Goal: Complete application form: Complete application form

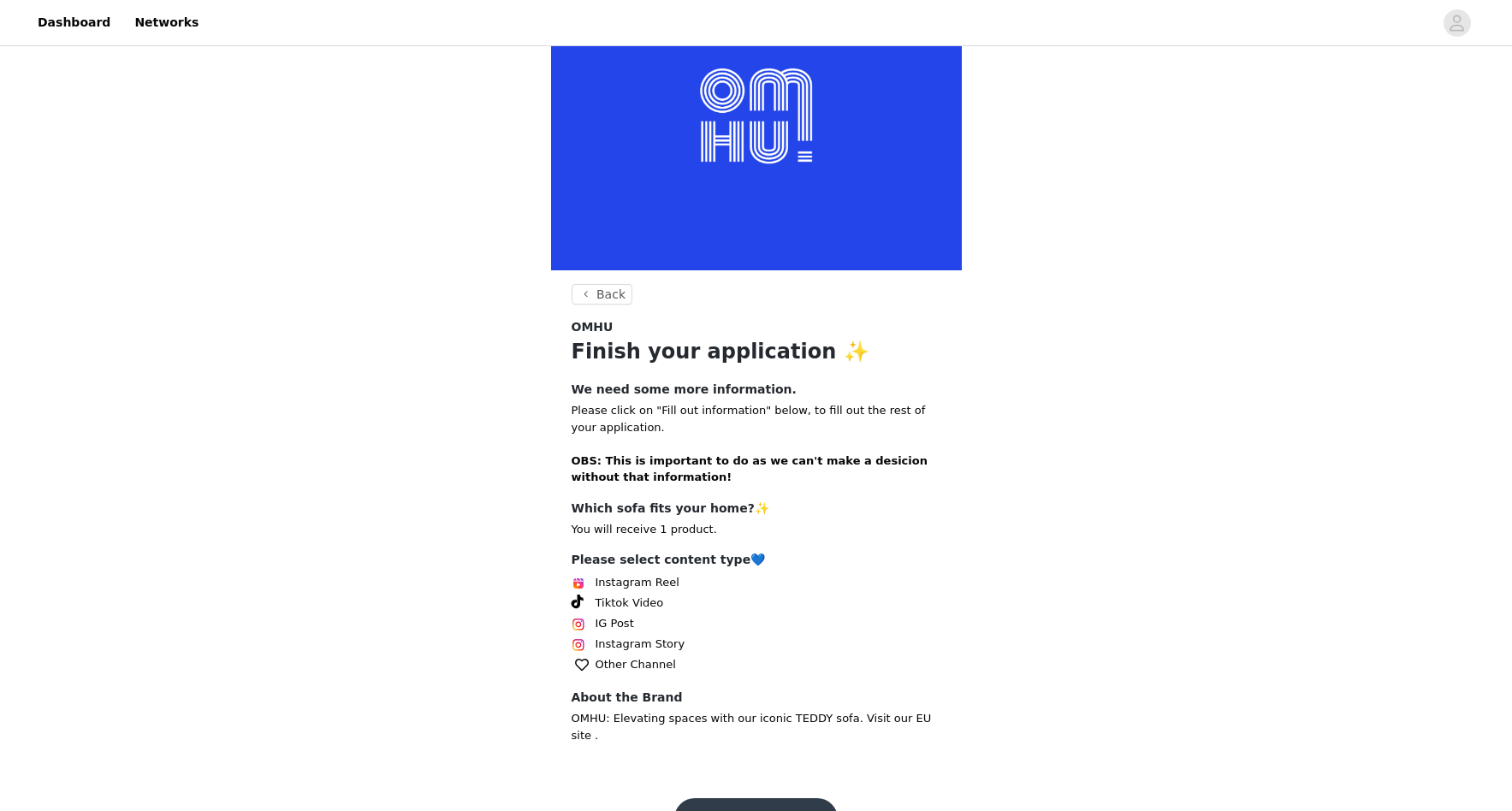
scroll to position [119, 0]
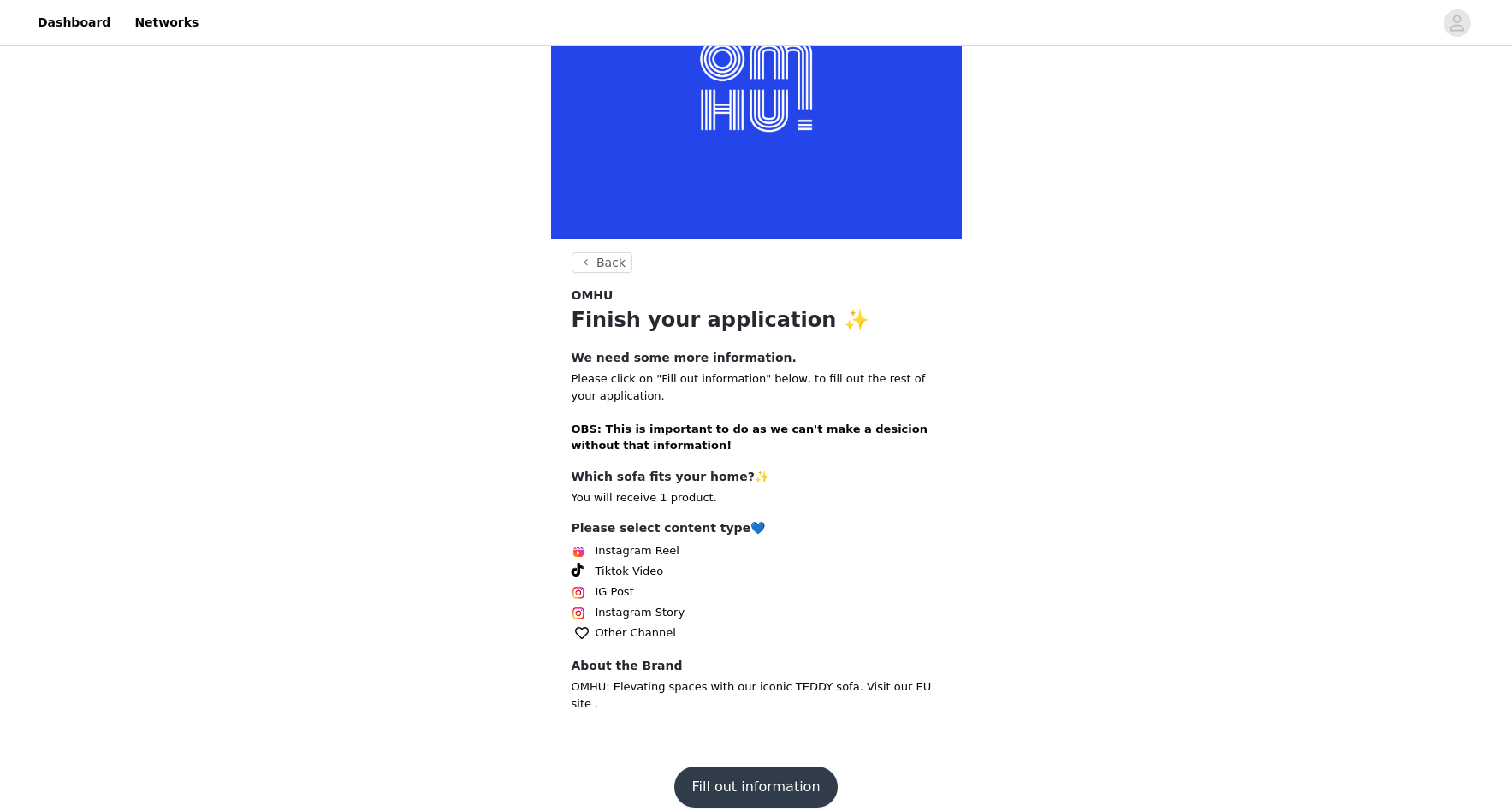
click at [768, 767] on button "Fill out information" at bounding box center [755, 787] width 162 height 41
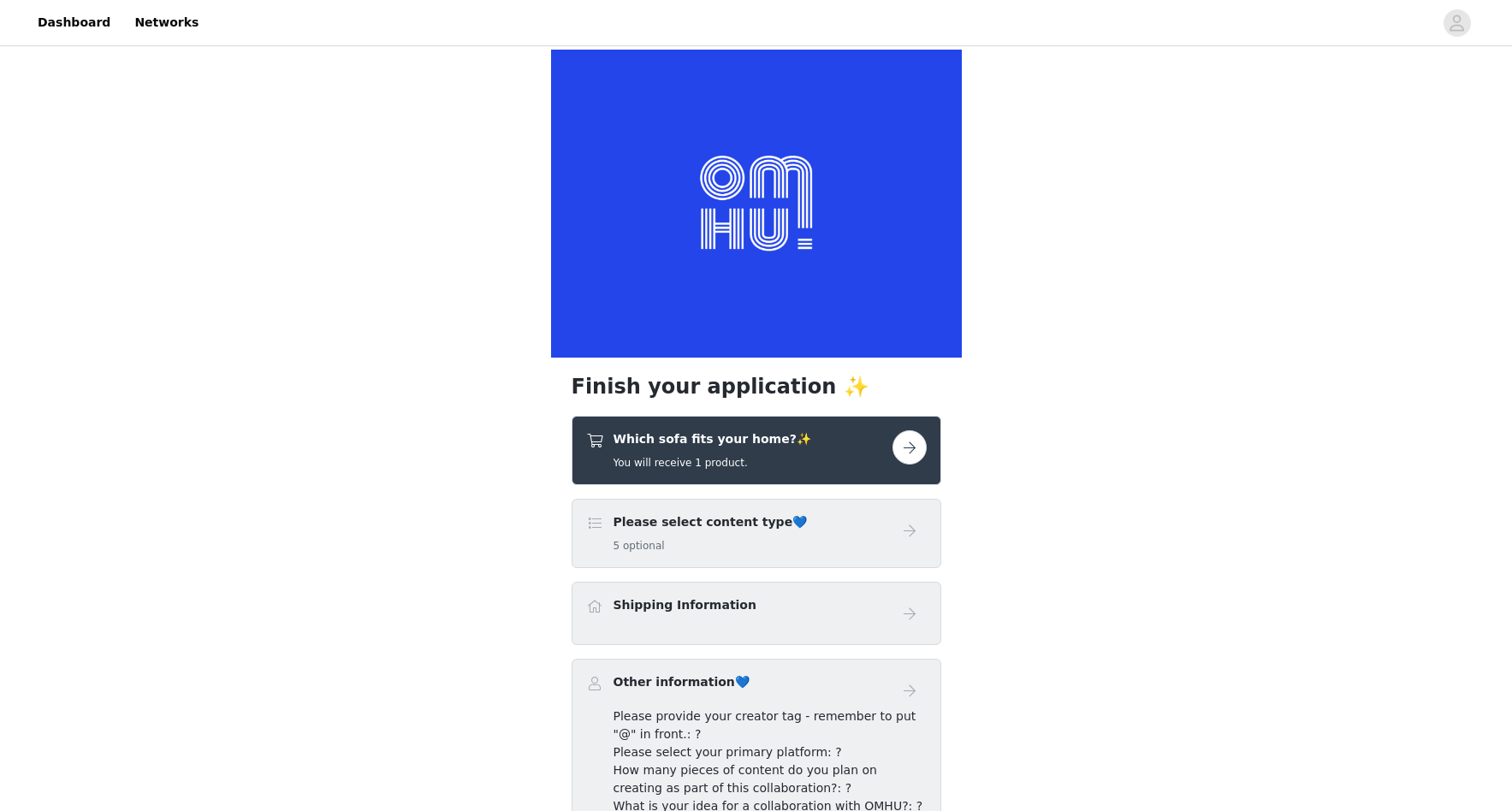
click at [882, 545] on div "Please select content type💙 5 optional" at bounding box center [739, 533] width 306 height 41
click at [653, 545] on h5 "5 optional" at bounding box center [711, 545] width 194 height 16
click at [914, 446] on button "button" at bounding box center [909, 447] width 34 height 34
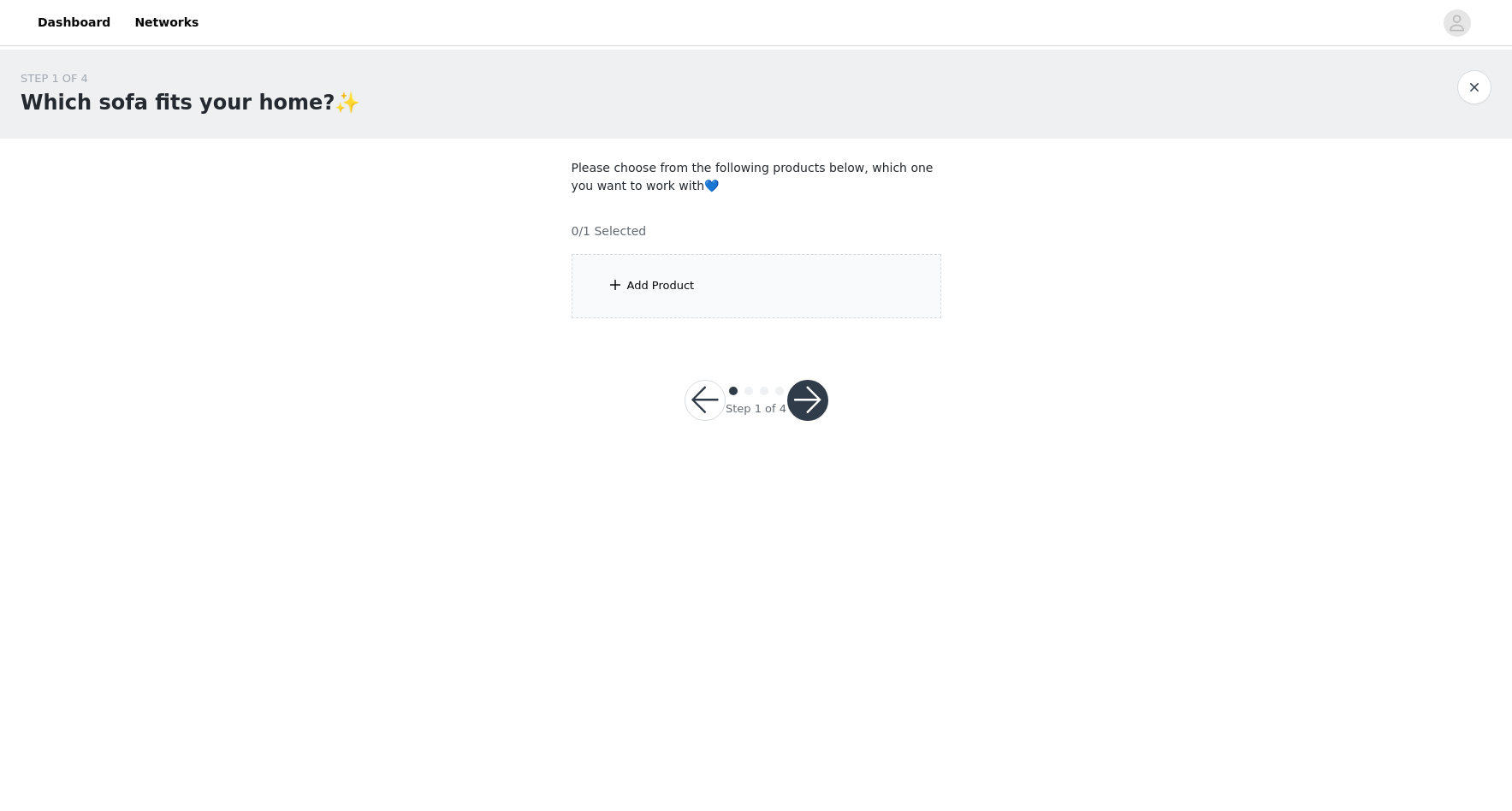
click at [628, 279] on div "Add Product" at bounding box center [661, 285] width 67 height 18
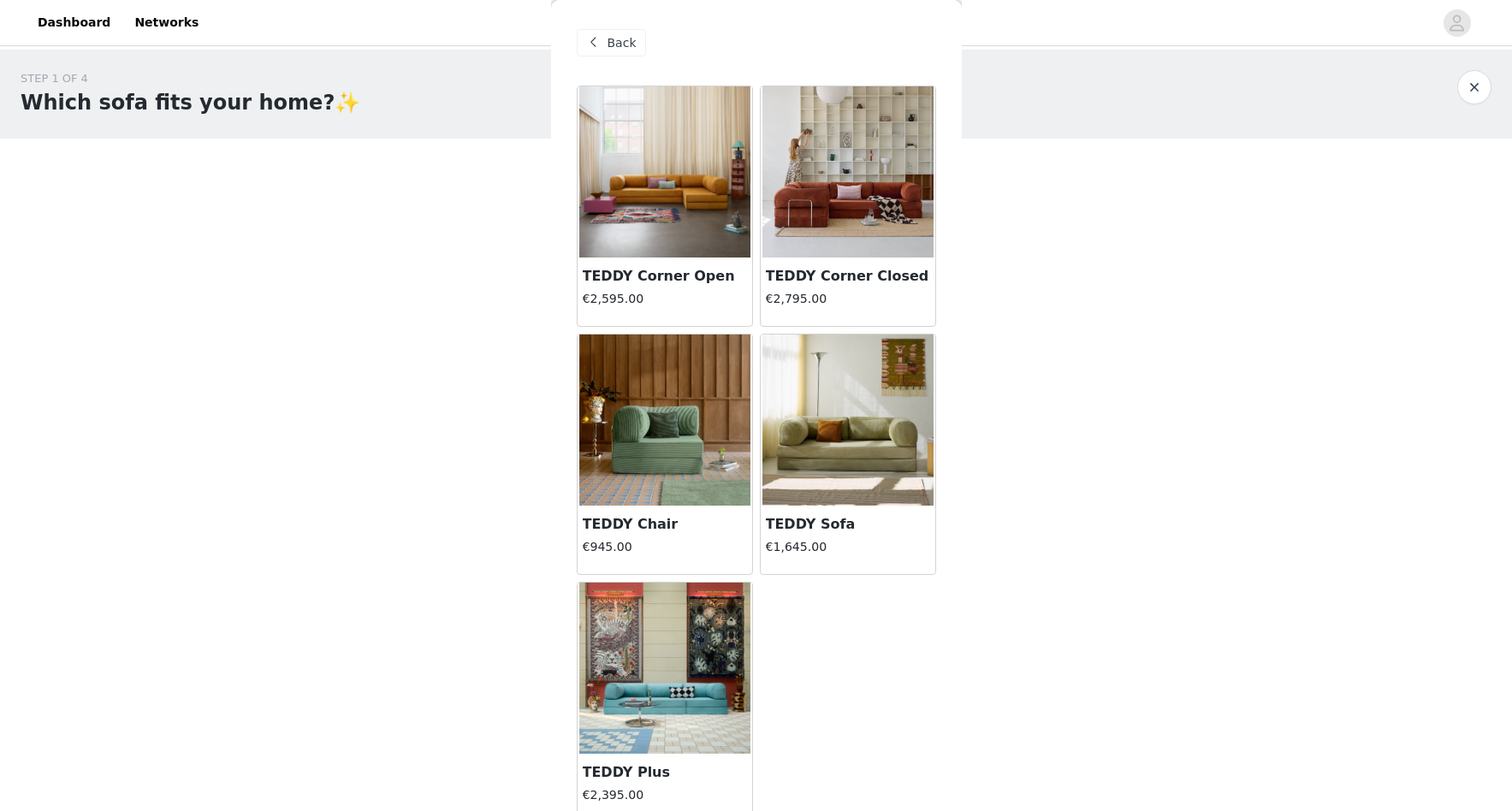
click at [654, 196] on img at bounding box center [665, 172] width 171 height 171
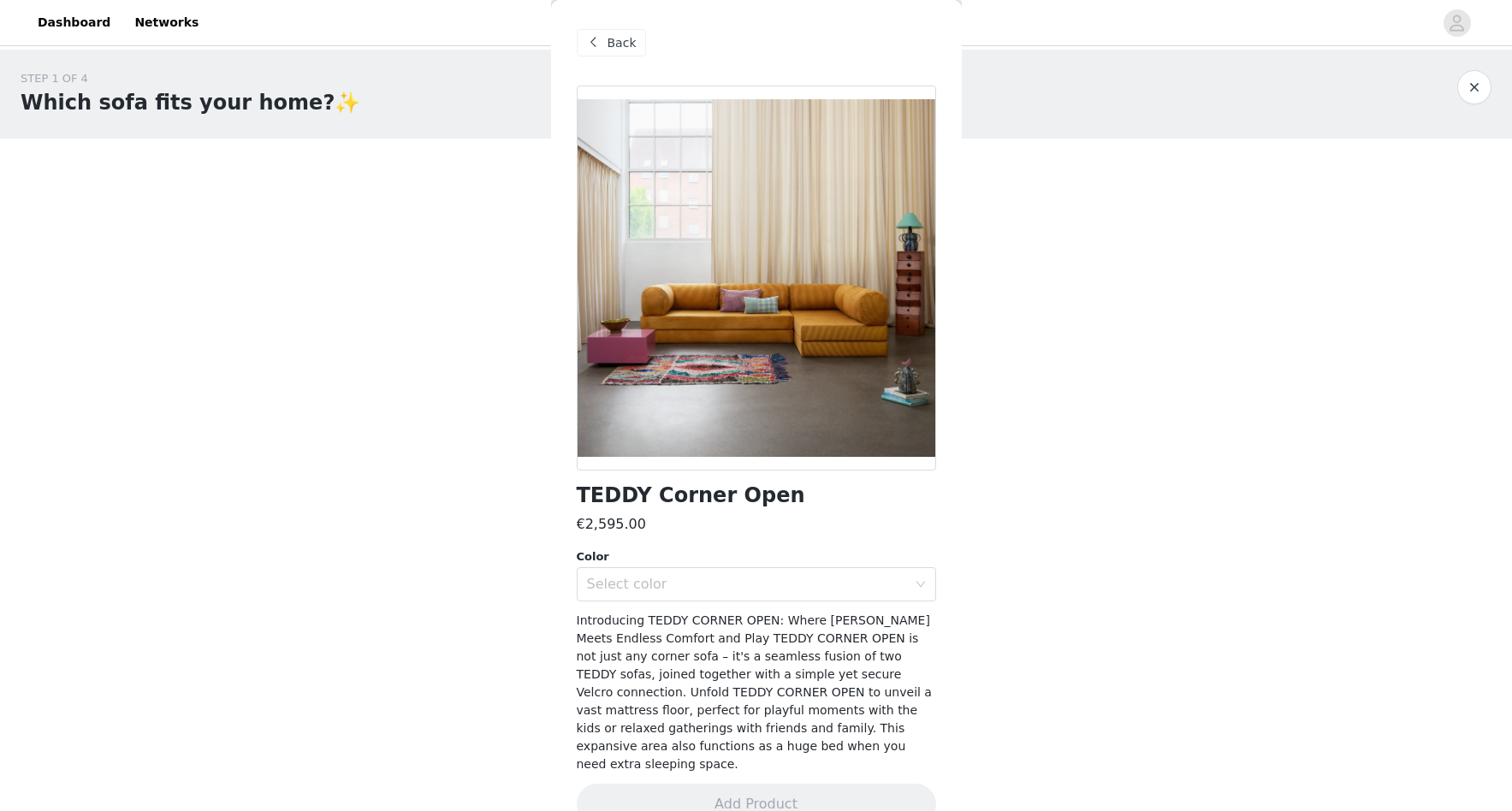
scroll to position [16, 0]
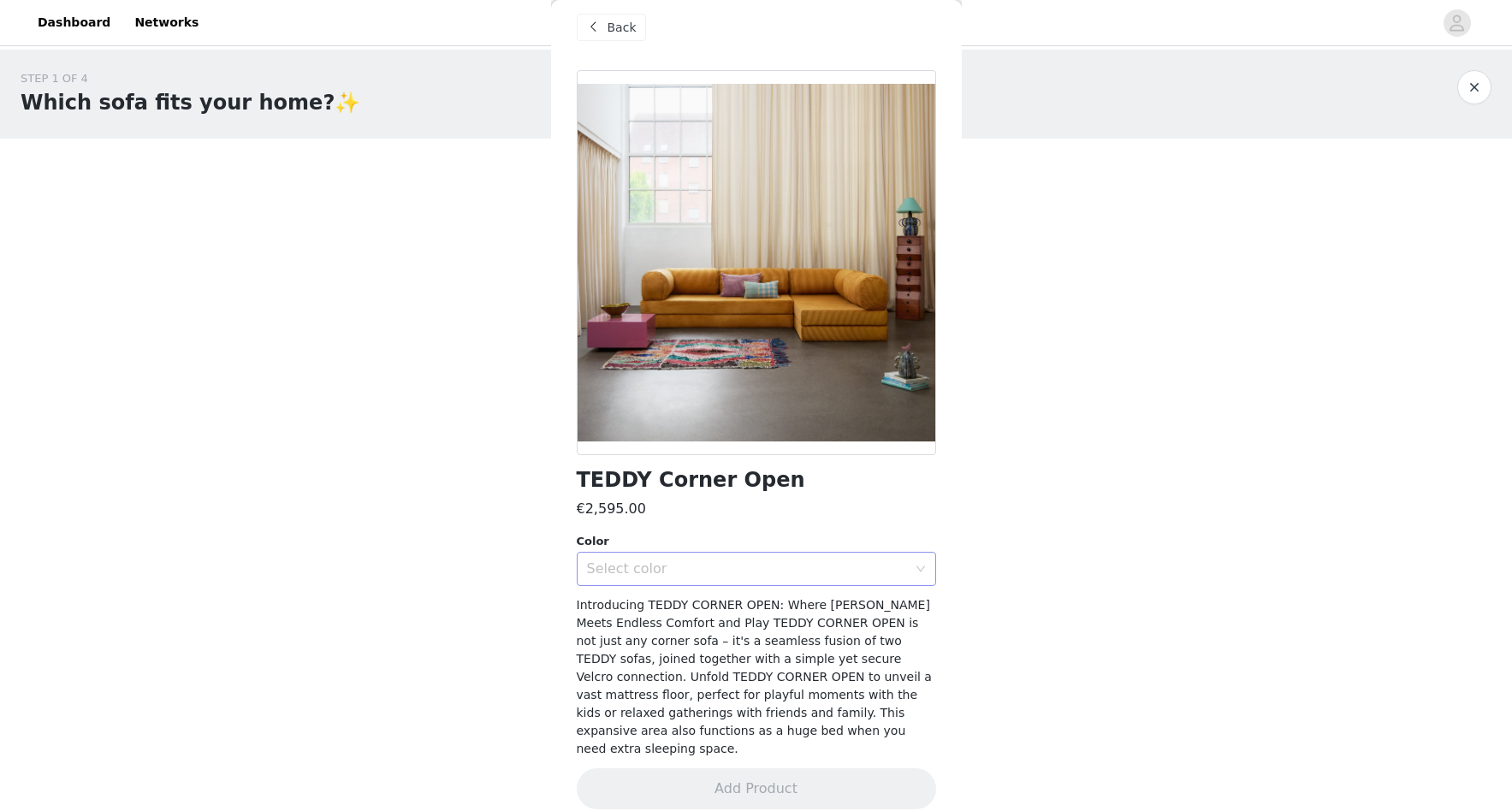
click at [831, 570] on div "Select color" at bounding box center [747, 568] width 320 height 18
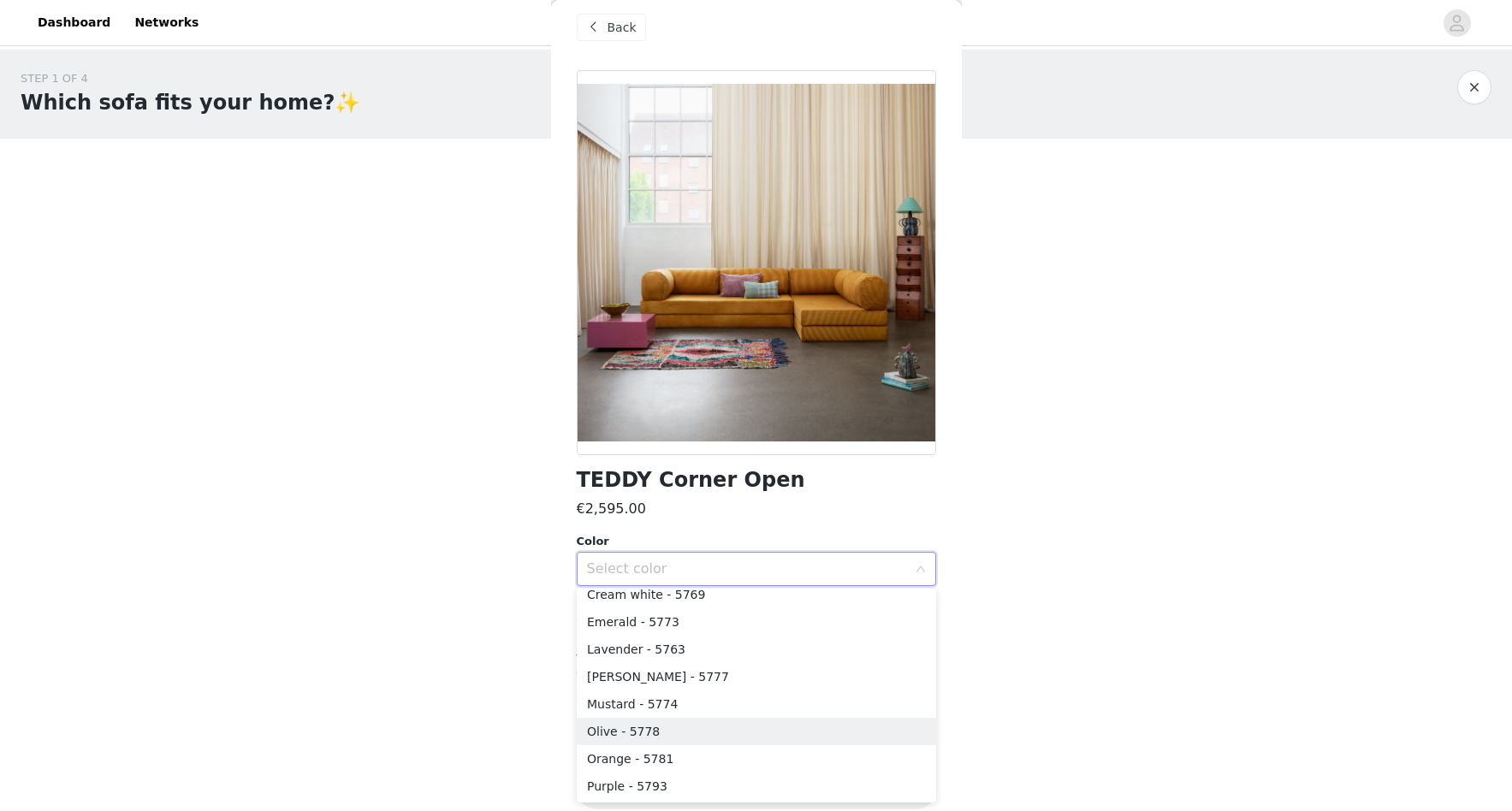
scroll to position [147, 0]
click at [815, 686] on li "[PERSON_NAME] - 5777" at bounding box center [756, 678] width 359 height 28
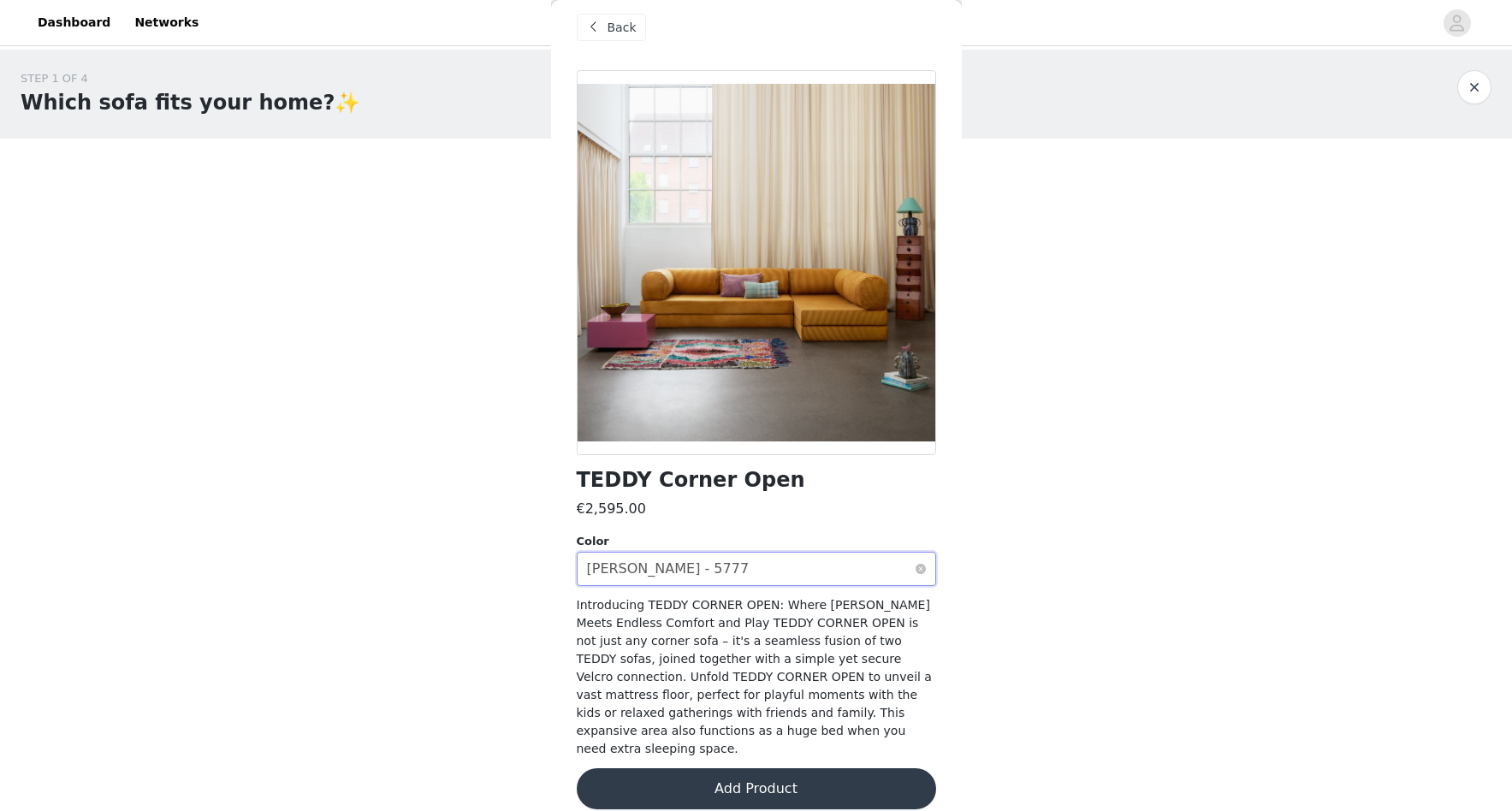
click at [771, 563] on div "Select color [PERSON_NAME] - 5777" at bounding box center [750, 568] width 328 height 32
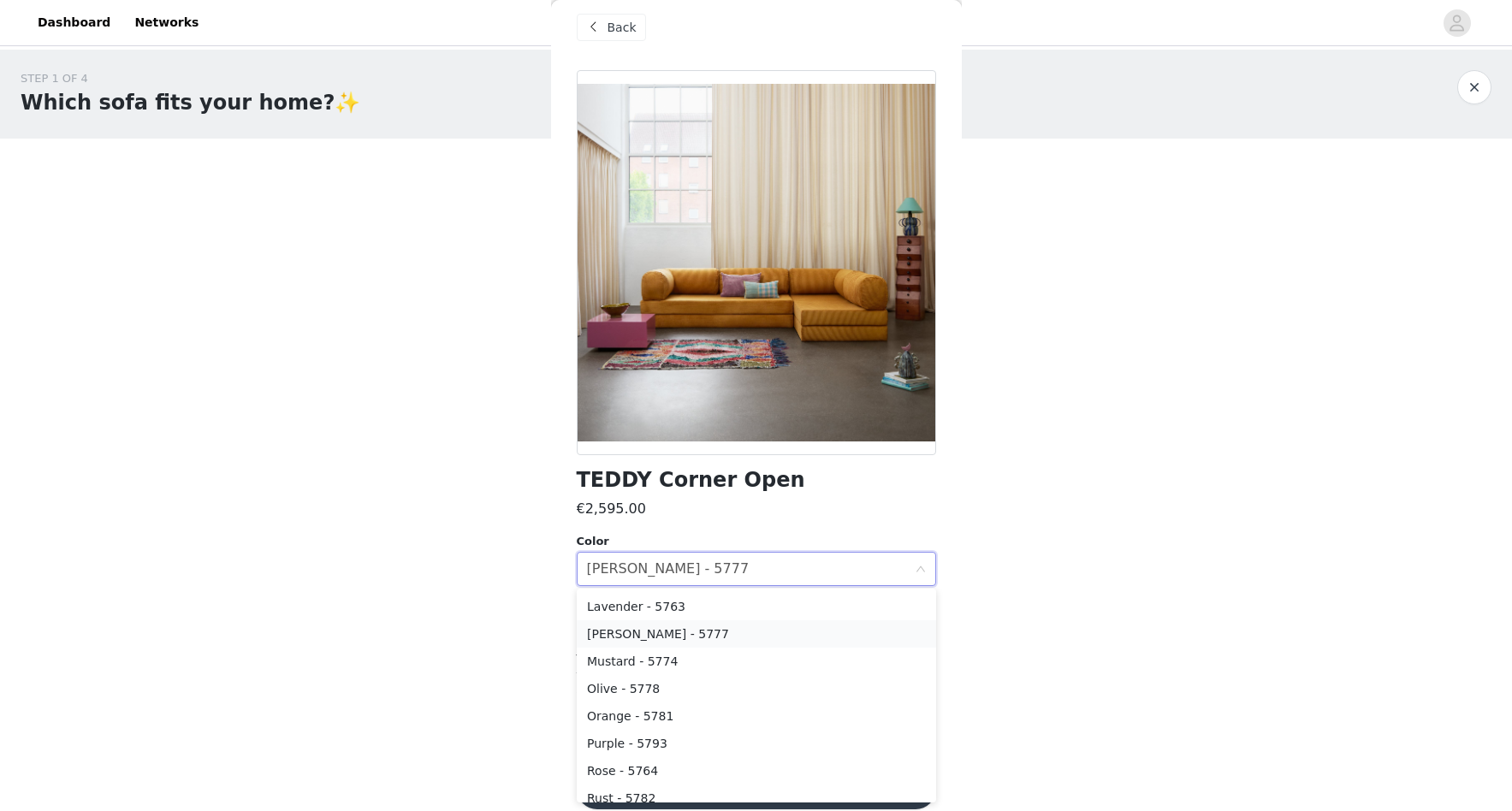
scroll to position [196, 0]
click at [772, 692] on li "Olive - 5778" at bounding box center [756, 684] width 359 height 28
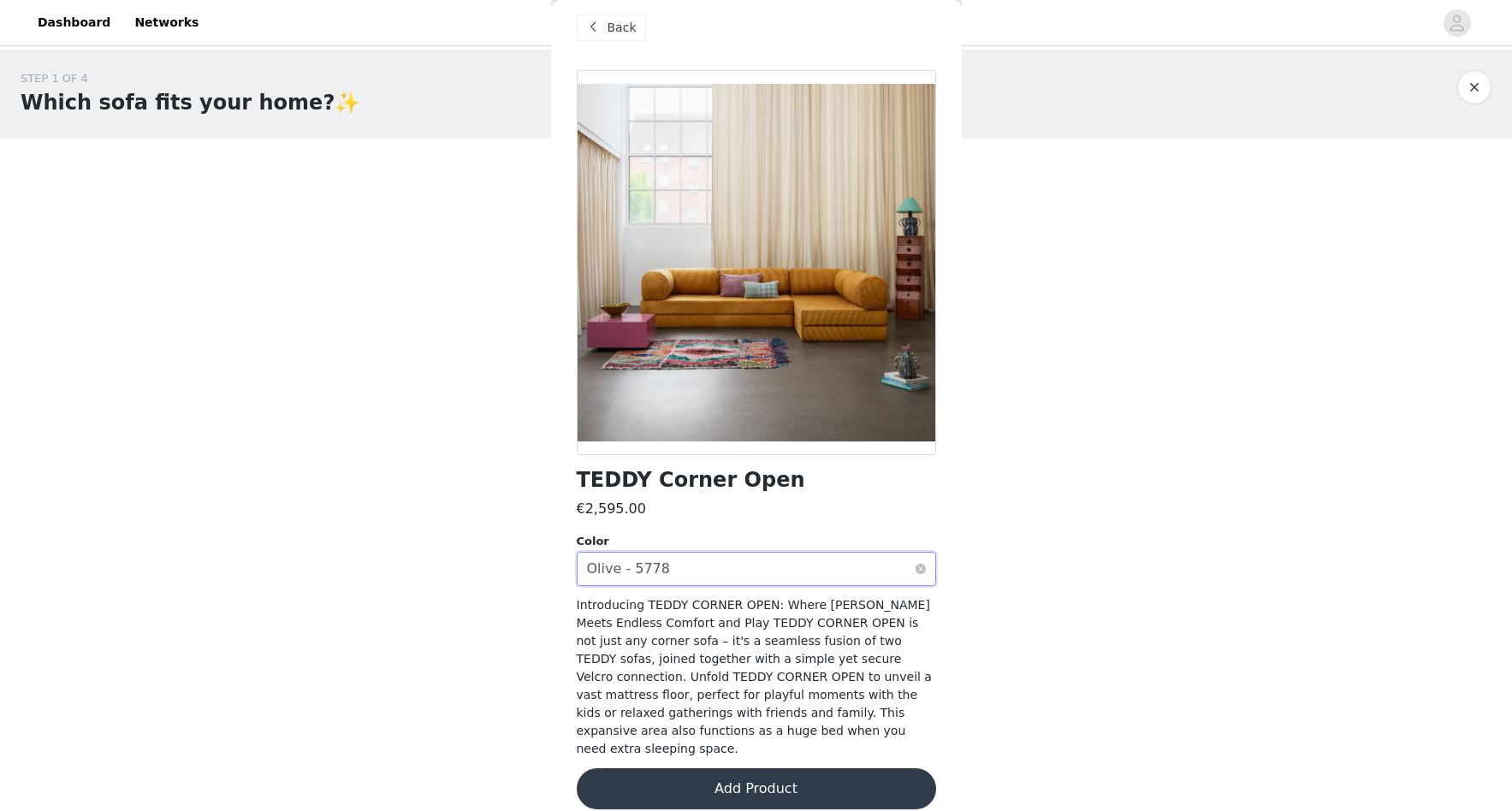
click at [882, 563] on div "Select color Olive - 5778" at bounding box center [750, 568] width 328 height 32
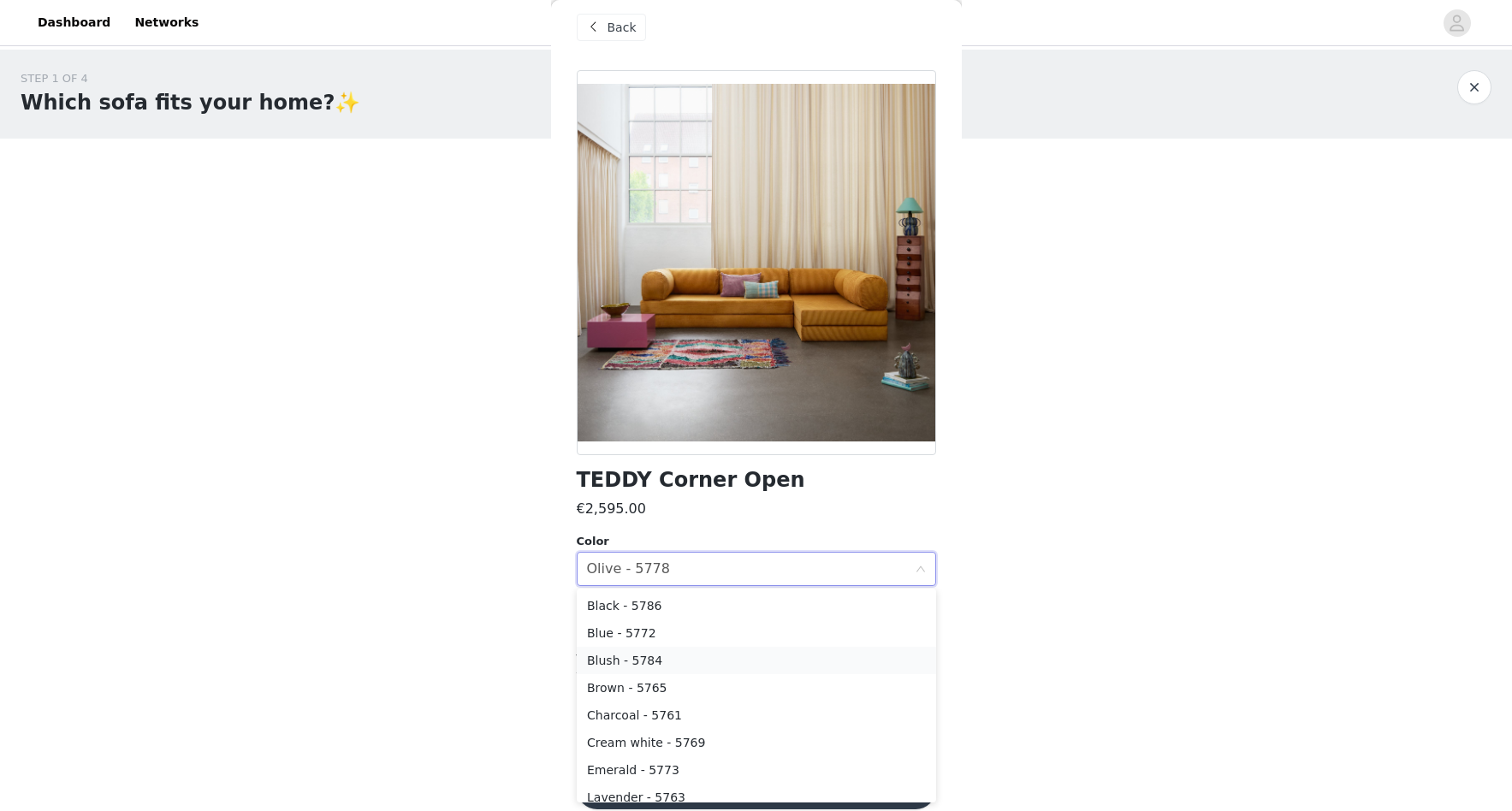
scroll to position [368, 0]
click at [683, 620] on li "Rust - 5782" at bounding box center [756, 621] width 359 height 28
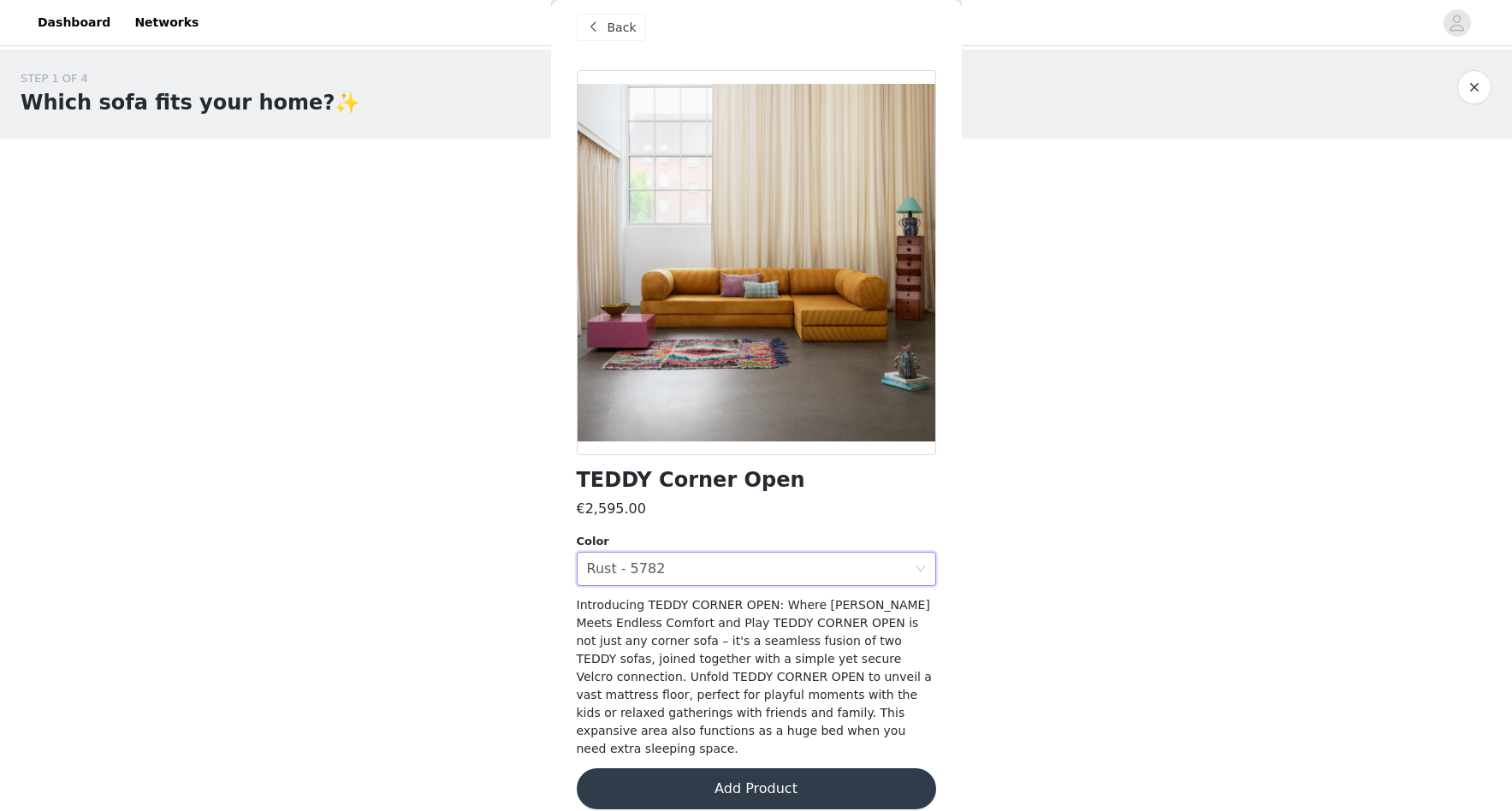
click at [857, 768] on button "Add Product" at bounding box center [756, 788] width 359 height 41
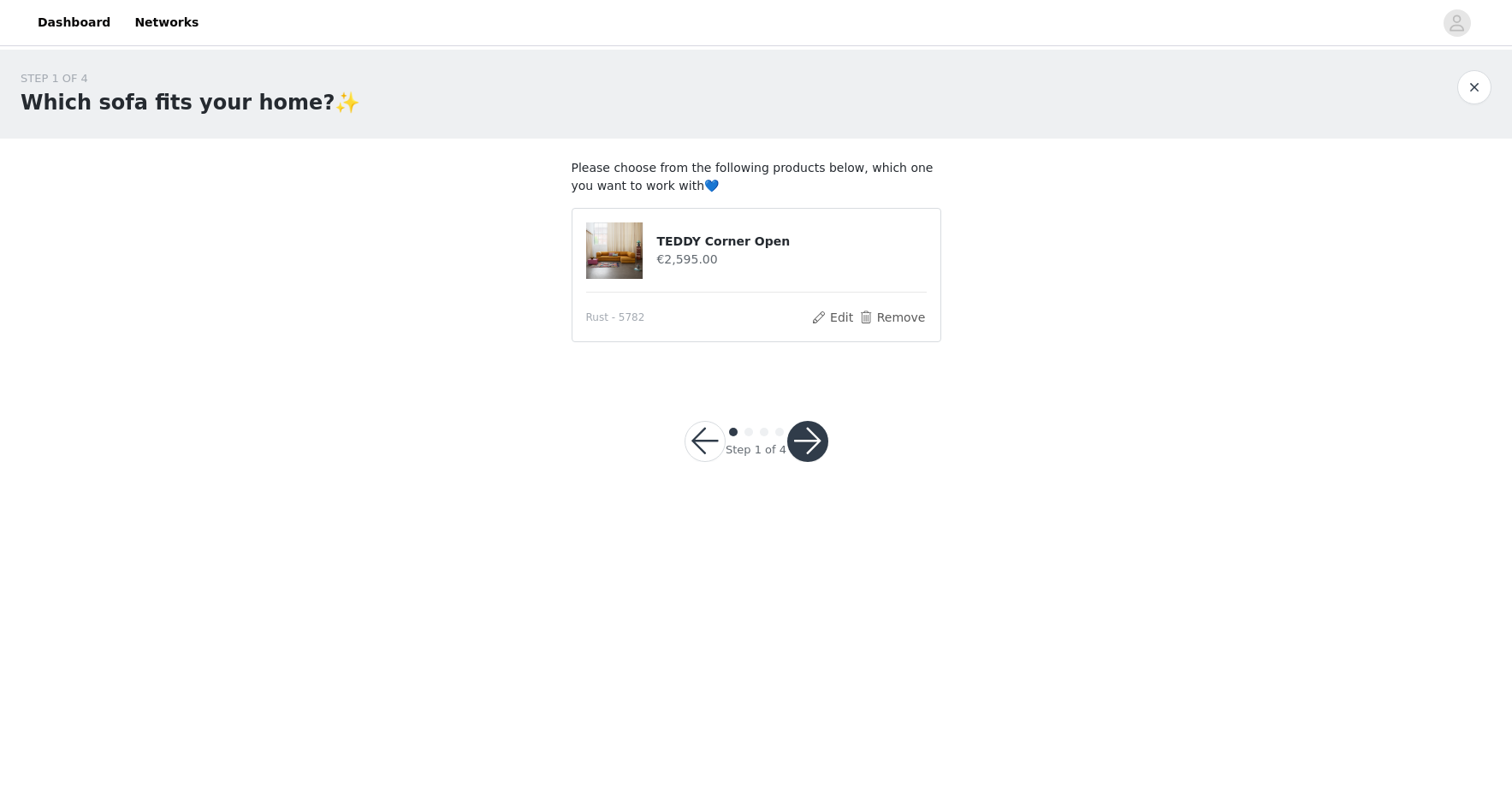
click at [815, 448] on button "button" at bounding box center [808, 441] width 41 height 41
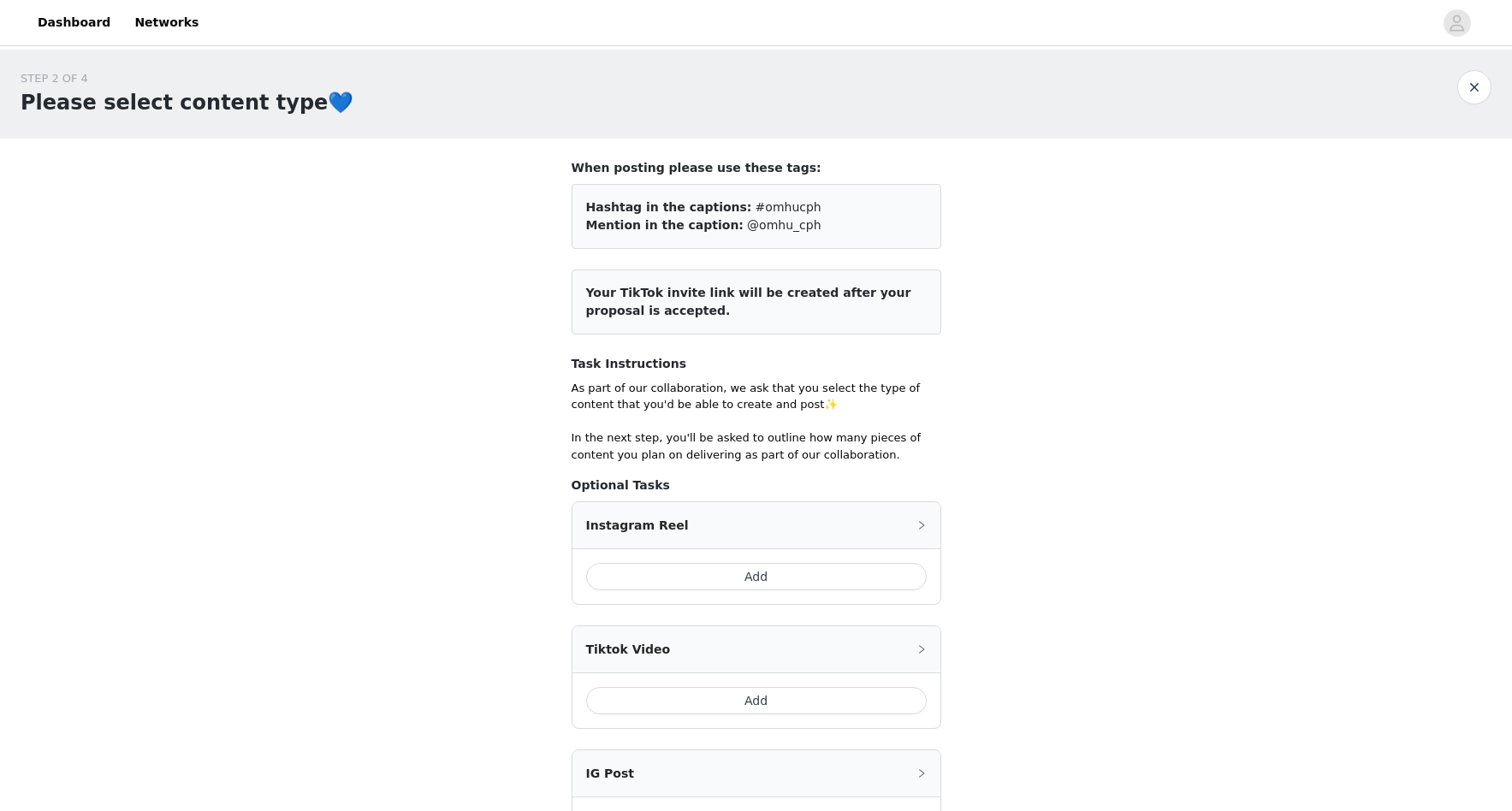
click at [811, 576] on button "Add" at bounding box center [756, 577] width 341 height 28
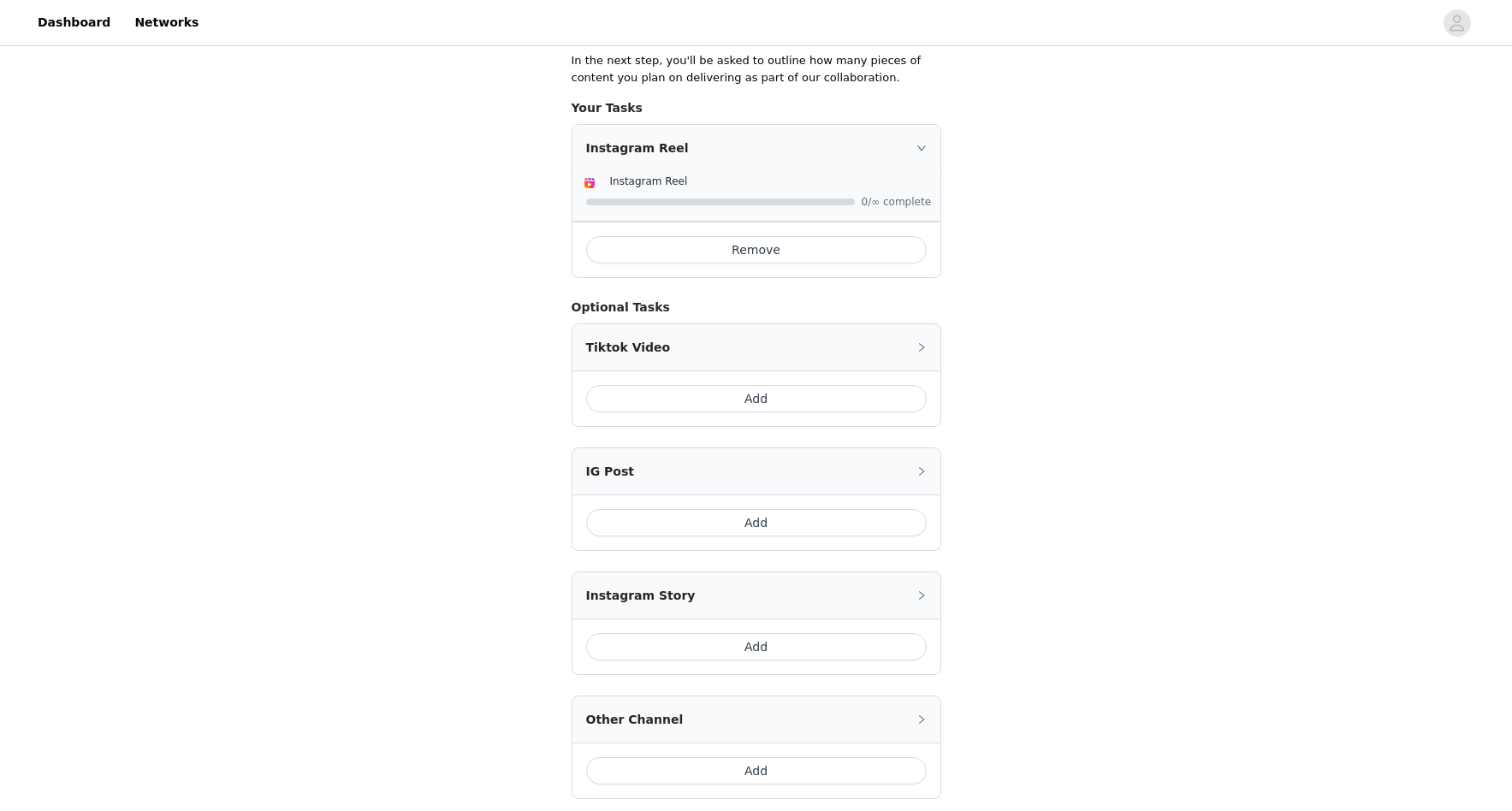
scroll to position [376, 0]
click at [805, 404] on button "Add" at bounding box center [756, 400] width 341 height 28
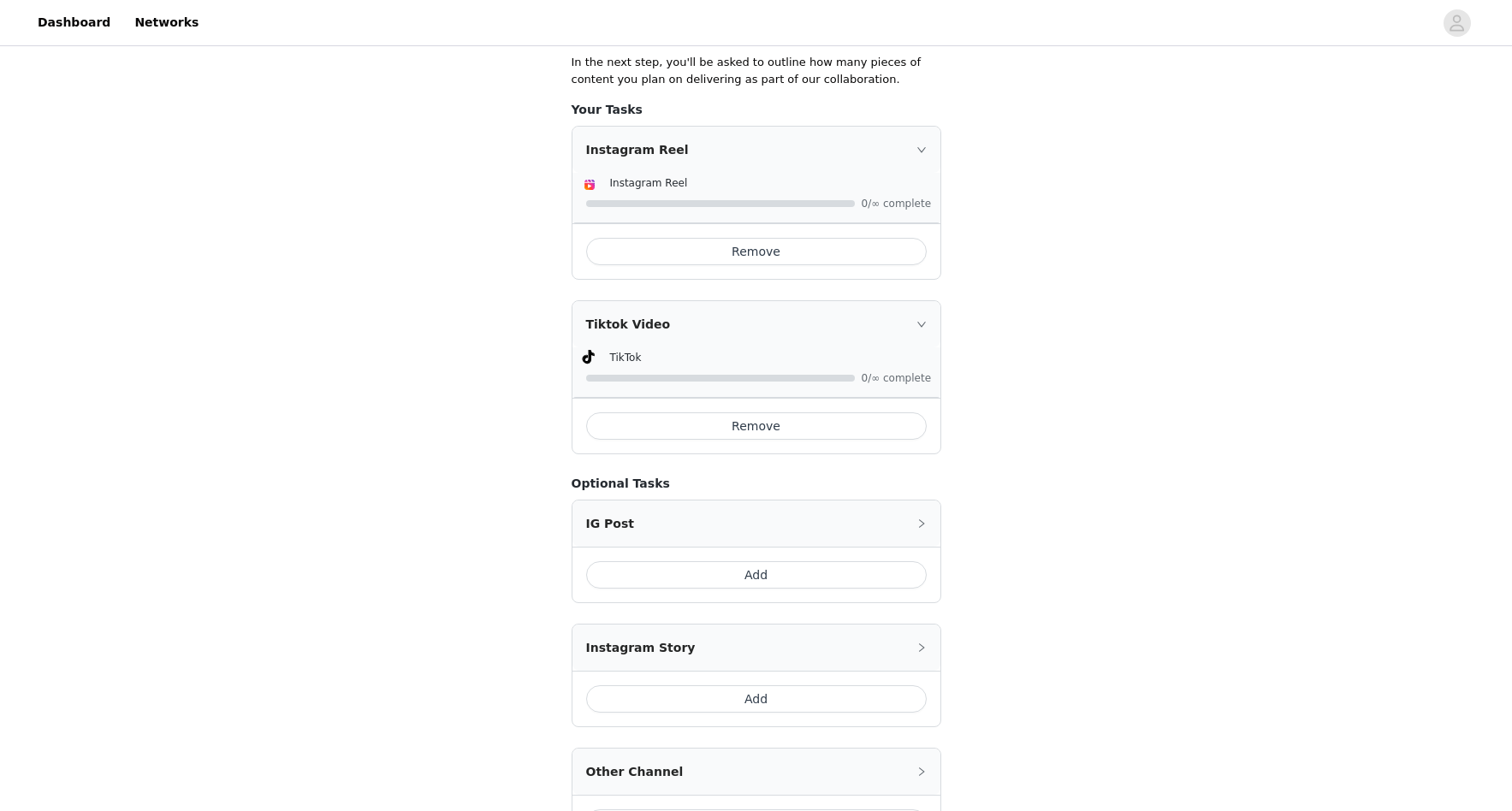
click at [796, 573] on button "Add" at bounding box center [756, 575] width 341 height 28
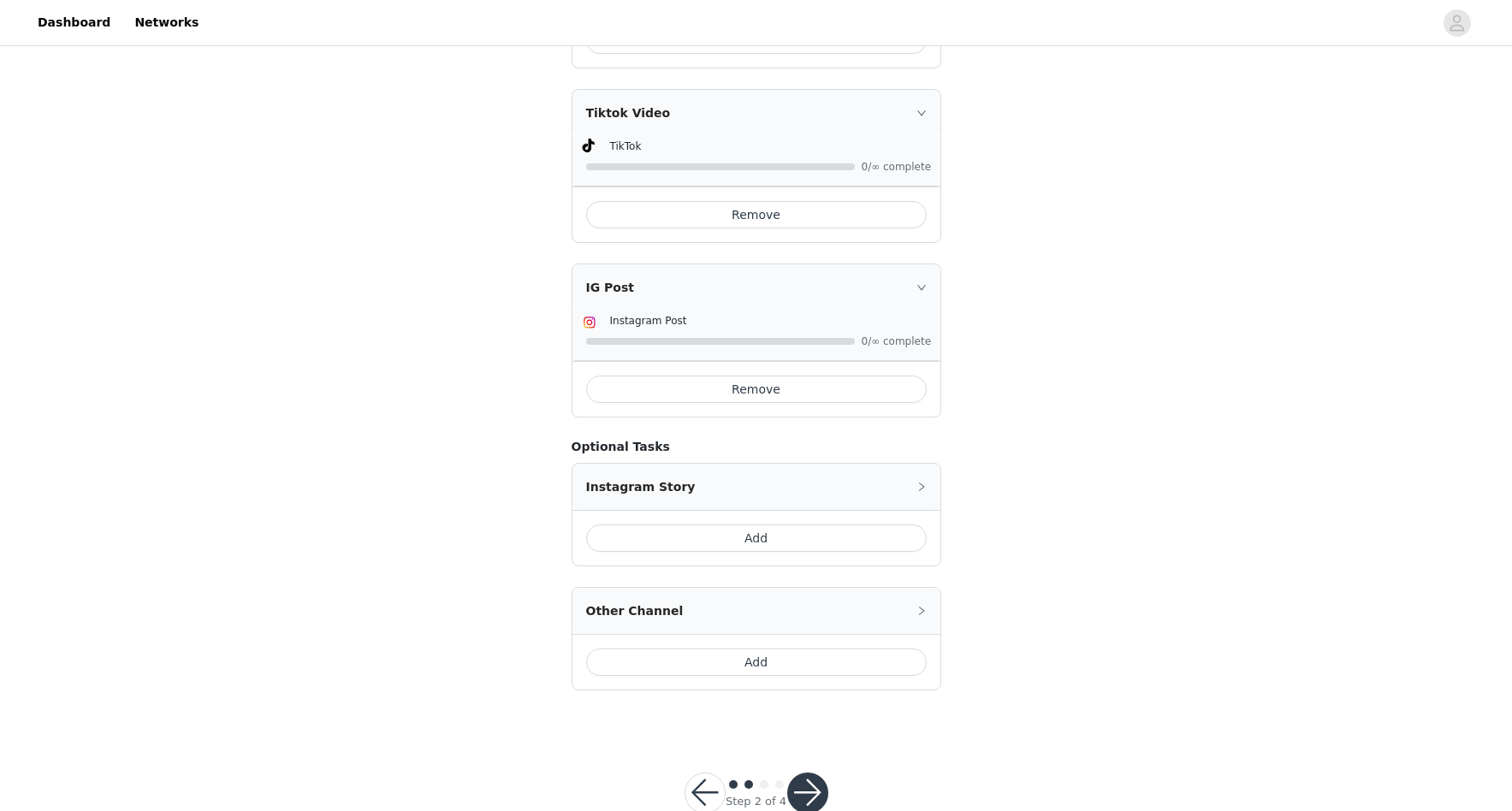
scroll to position [630, 0]
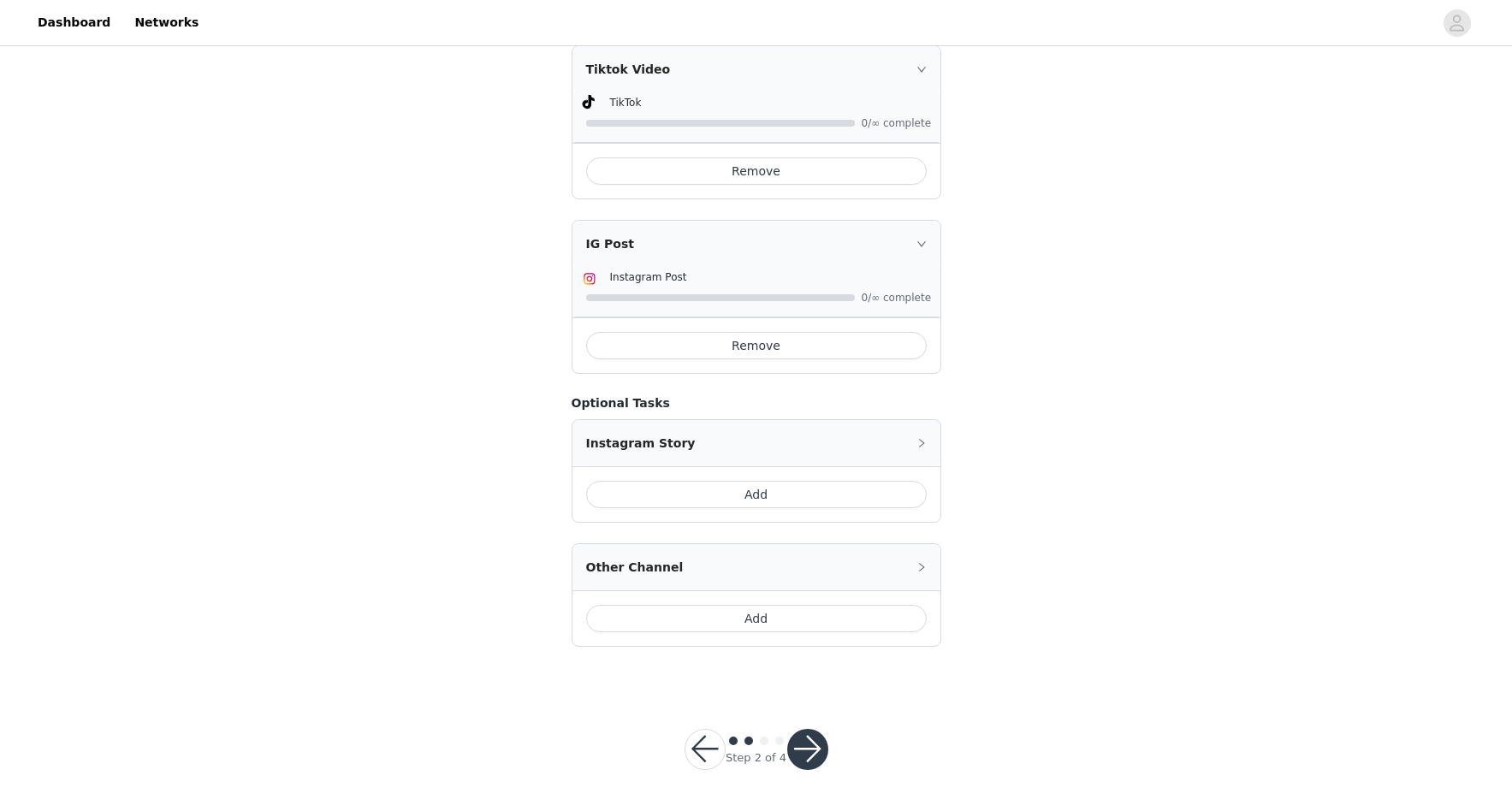
click at [798, 492] on button "Add" at bounding box center [756, 495] width 341 height 28
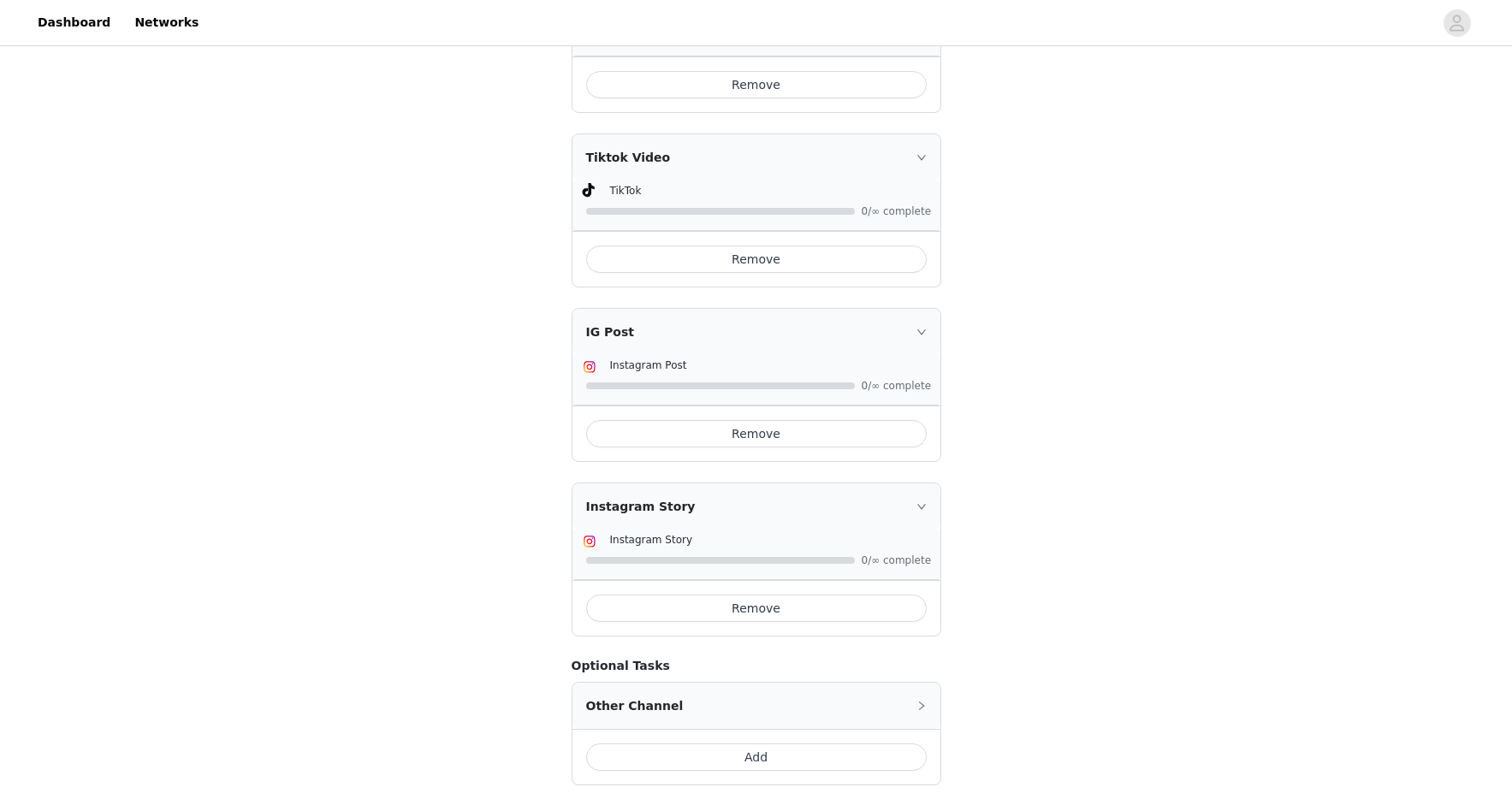
scroll to position [681, 0]
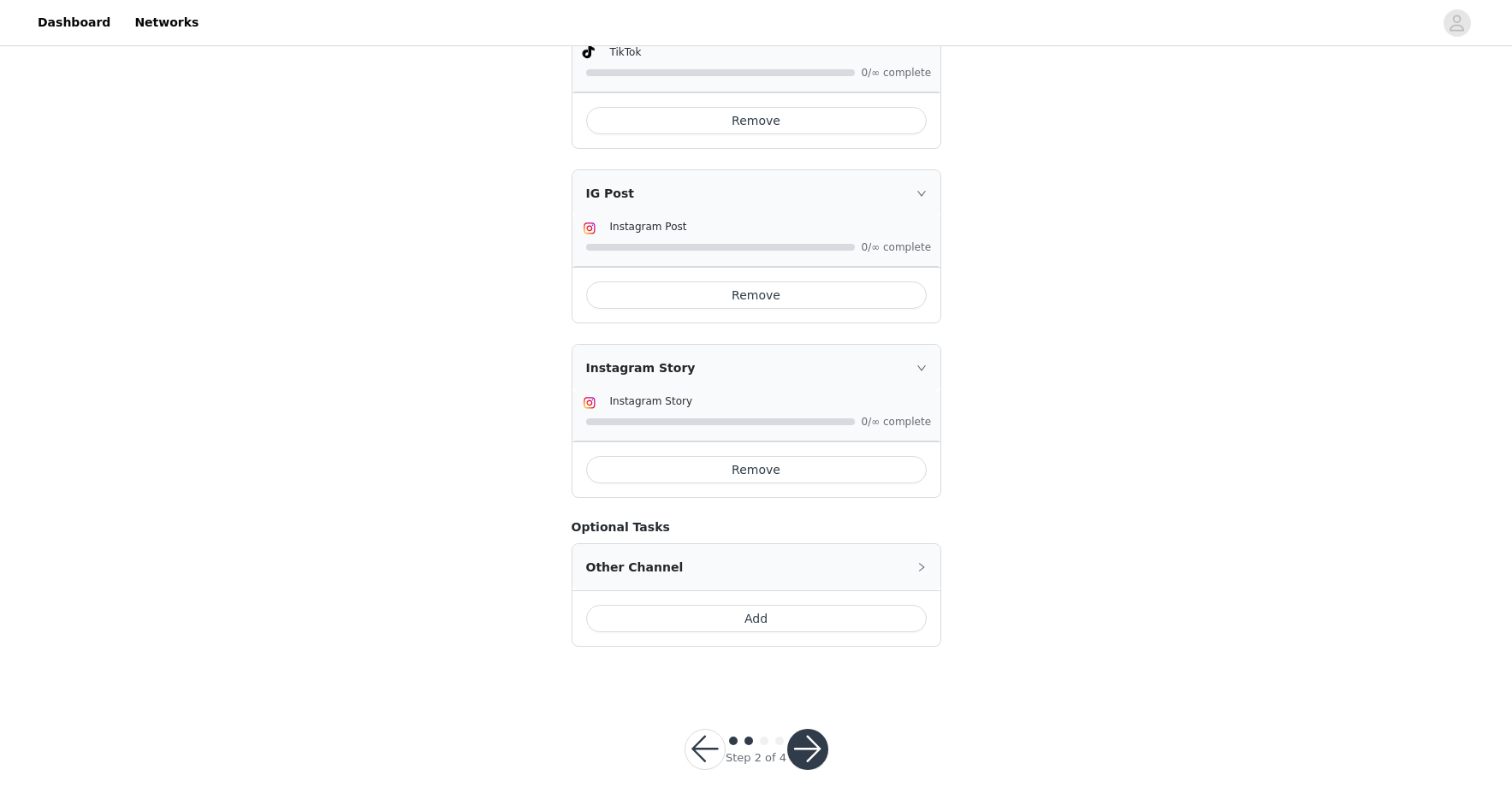
click at [816, 740] on button "button" at bounding box center [808, 749] width 41 height 41
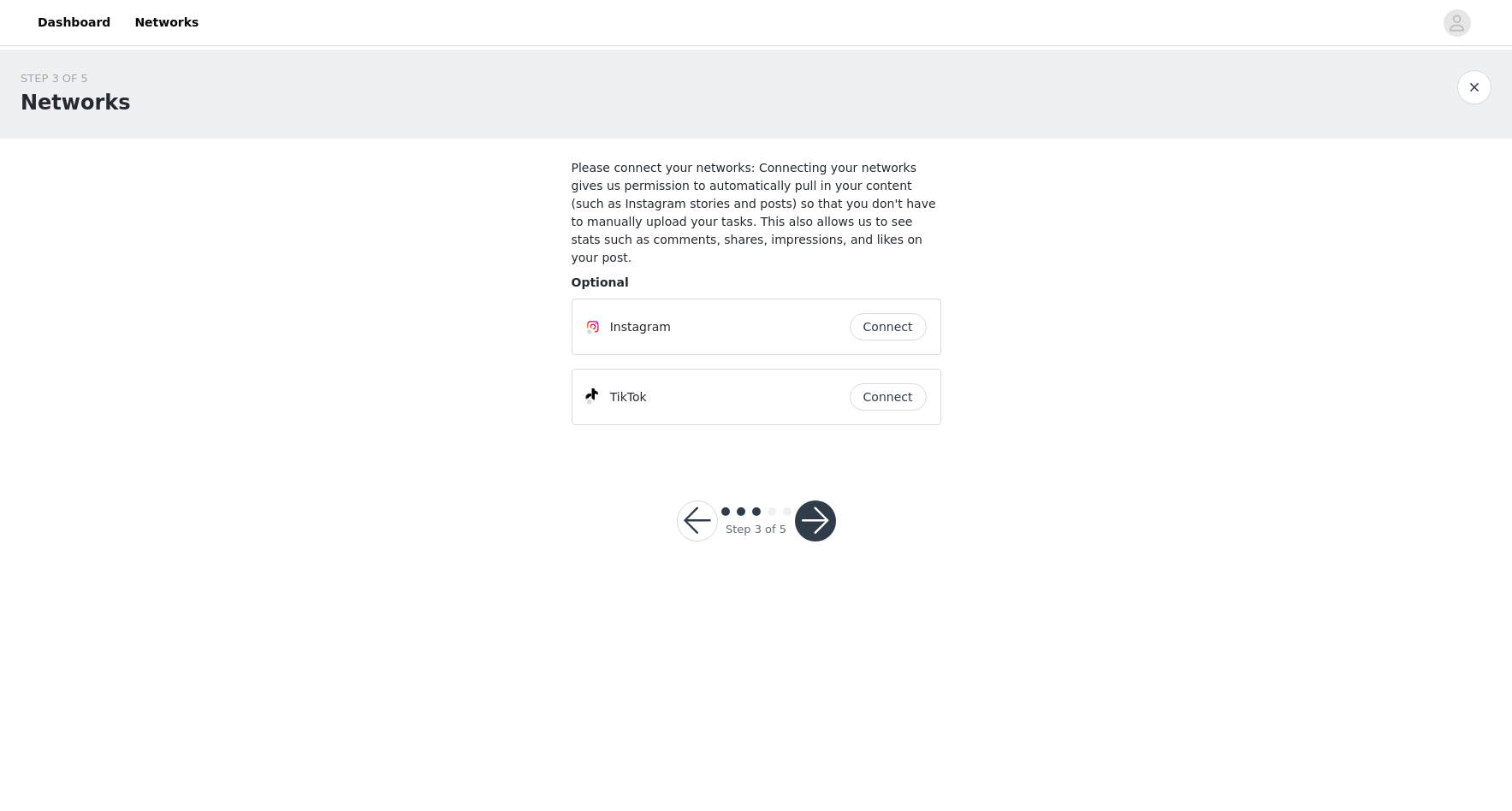
click at [904, 313] on button "Connect" at bounding box center [888, 327] width 77 height 28
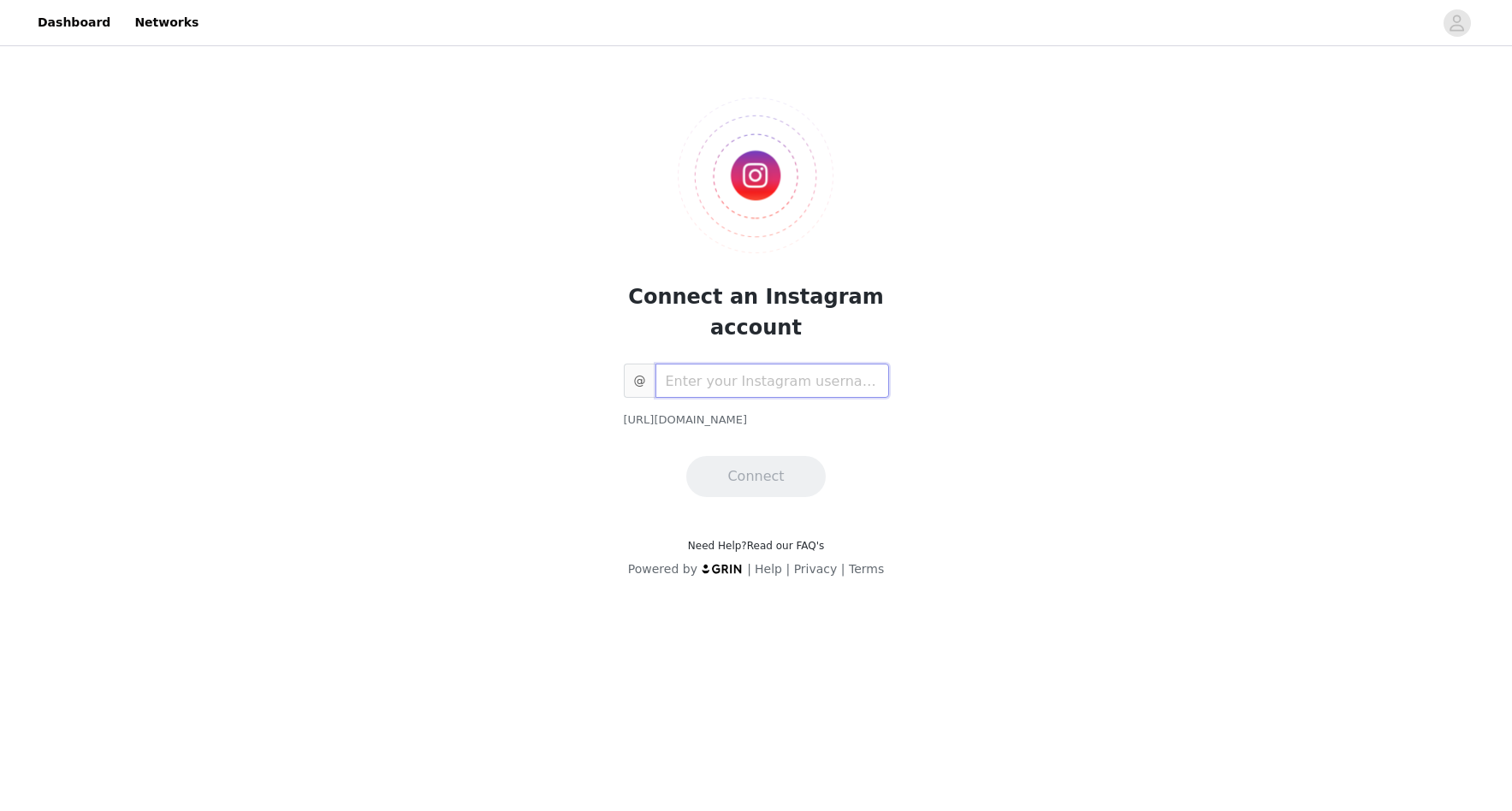
click at [805, 375] on input "text" at bounding box center [772, 380] width 234 height 34
type input "artbykentsdottir"
click at [993, 460] on div "Connect an Instagram account @ artbykentsdottir [URL][DOMAIN_NAME] Connect Need…" at bounding box center [756, 324] width 1512 height 549
click at [800, 469] on button "Connect" at bounding box center [755, 476] width 138 height 41
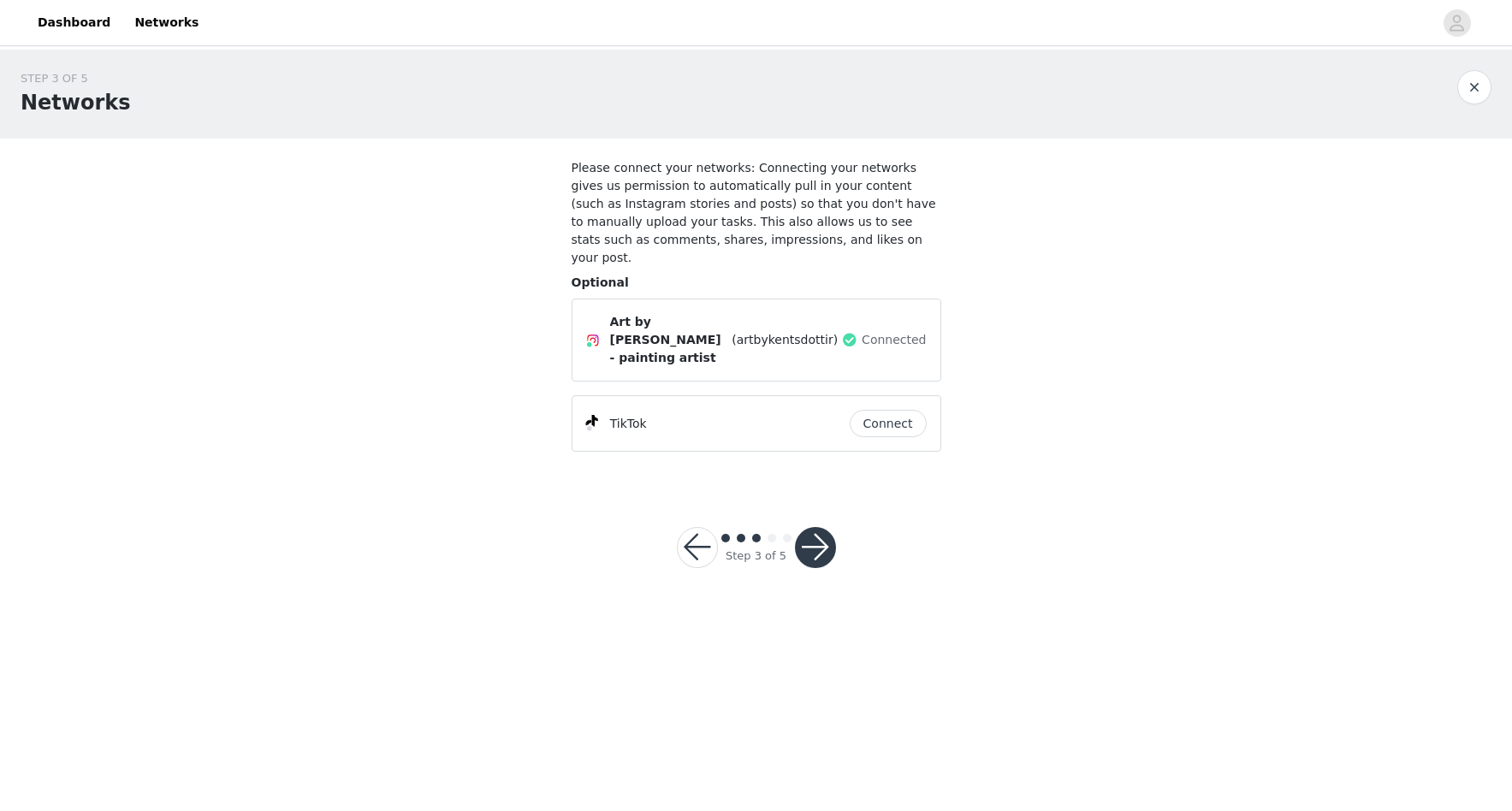
click at [885, 410] on button "Connect" at bounding box center [888, 423] width 77 height 28
click at [823, 535] on button "button" at bounding box center [815, 555] width 41 height 41
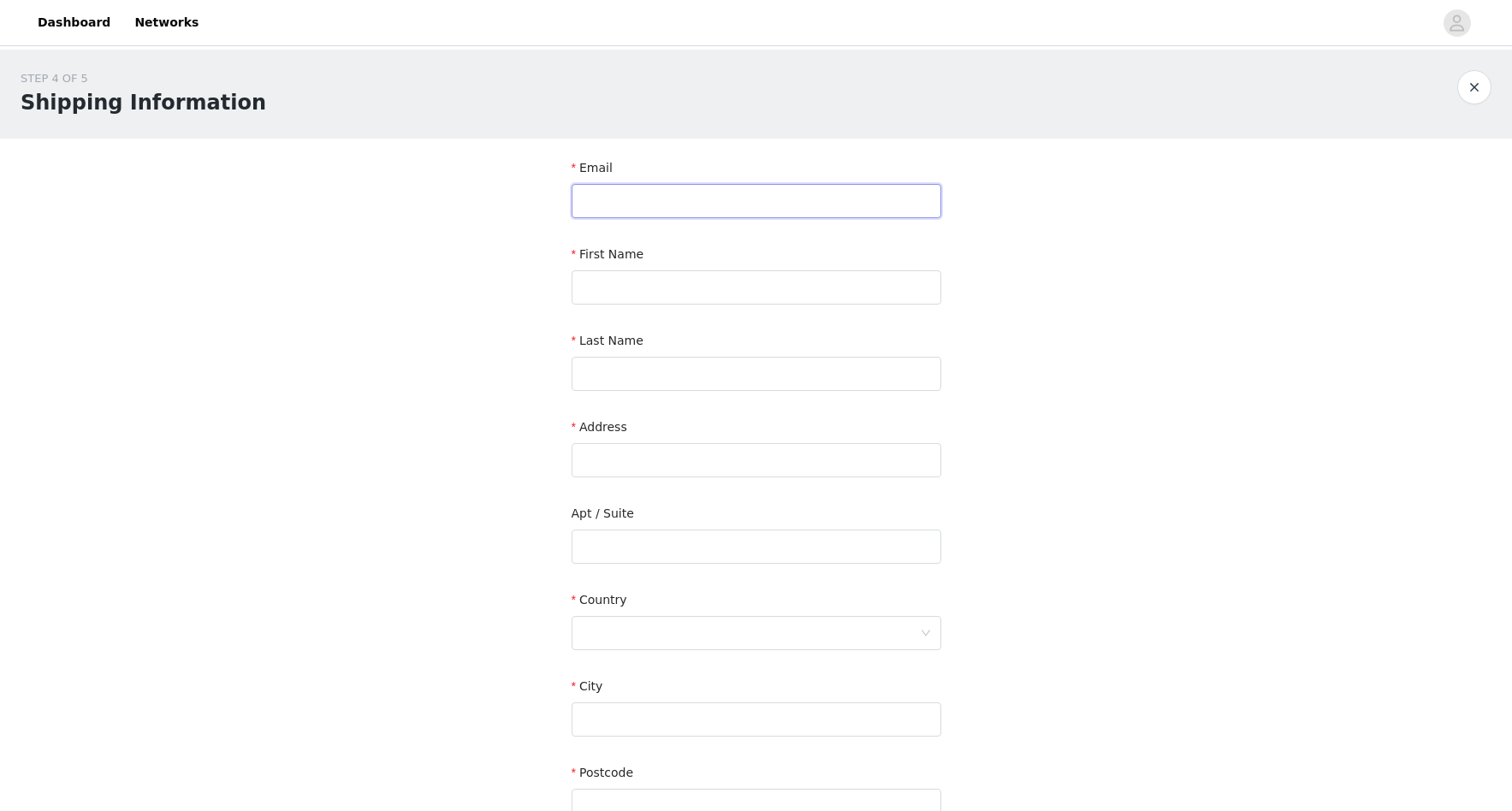
click at [750, 197] on input "text" at bounding box center [756, 200] width 369 height 34
type input "[EMAIL_ADDRESS][DOMAIN_NAME]"
type input "[PERSON_NAME]"
type input "Kentsdottir"
type input "Tollestadsbacken 8"
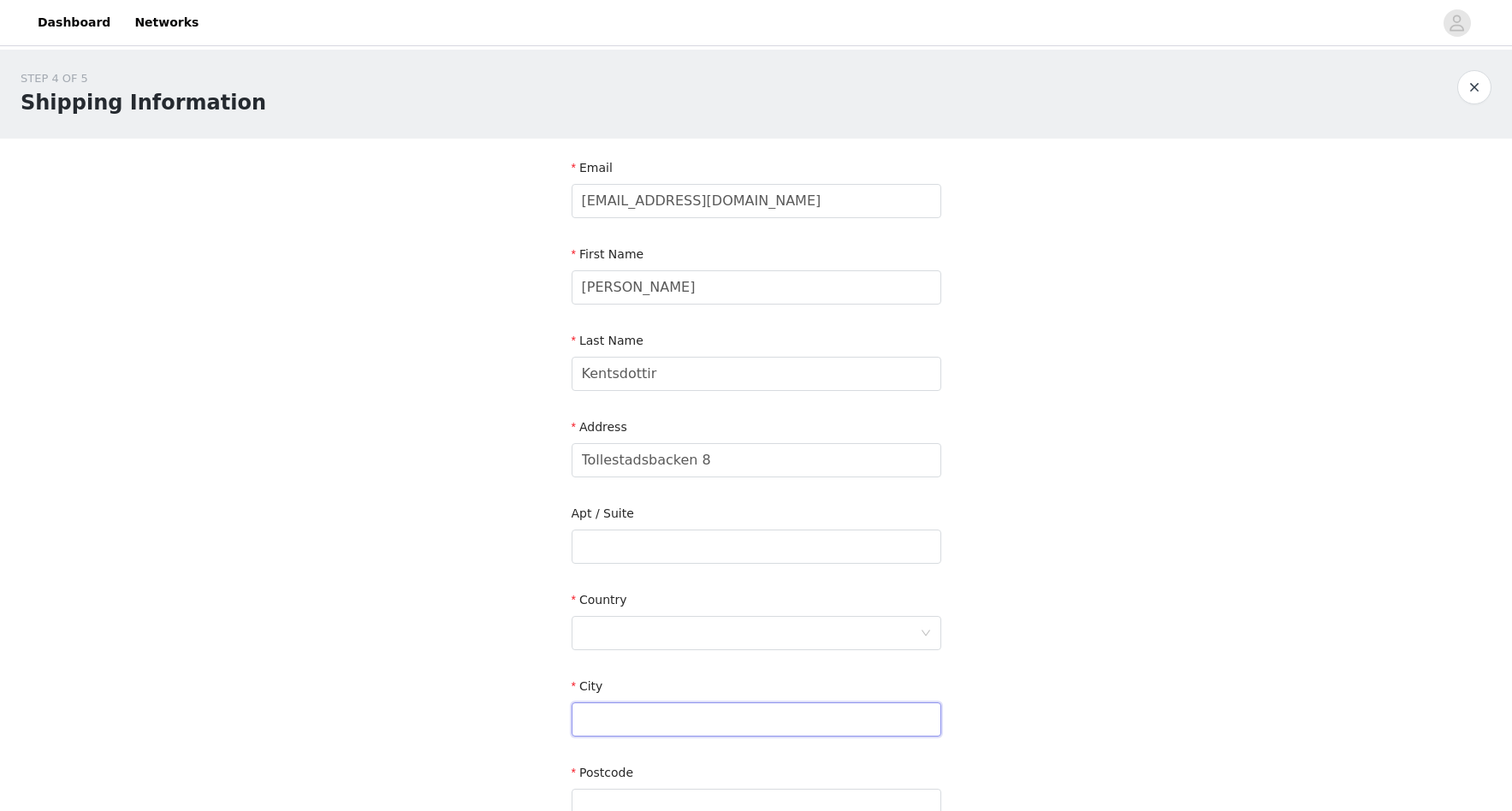
type input "Kil"
type input "665 91"
type input "0767747679"
click at [766, 624] on div at bounding box center [750, 632] width 338 height 32
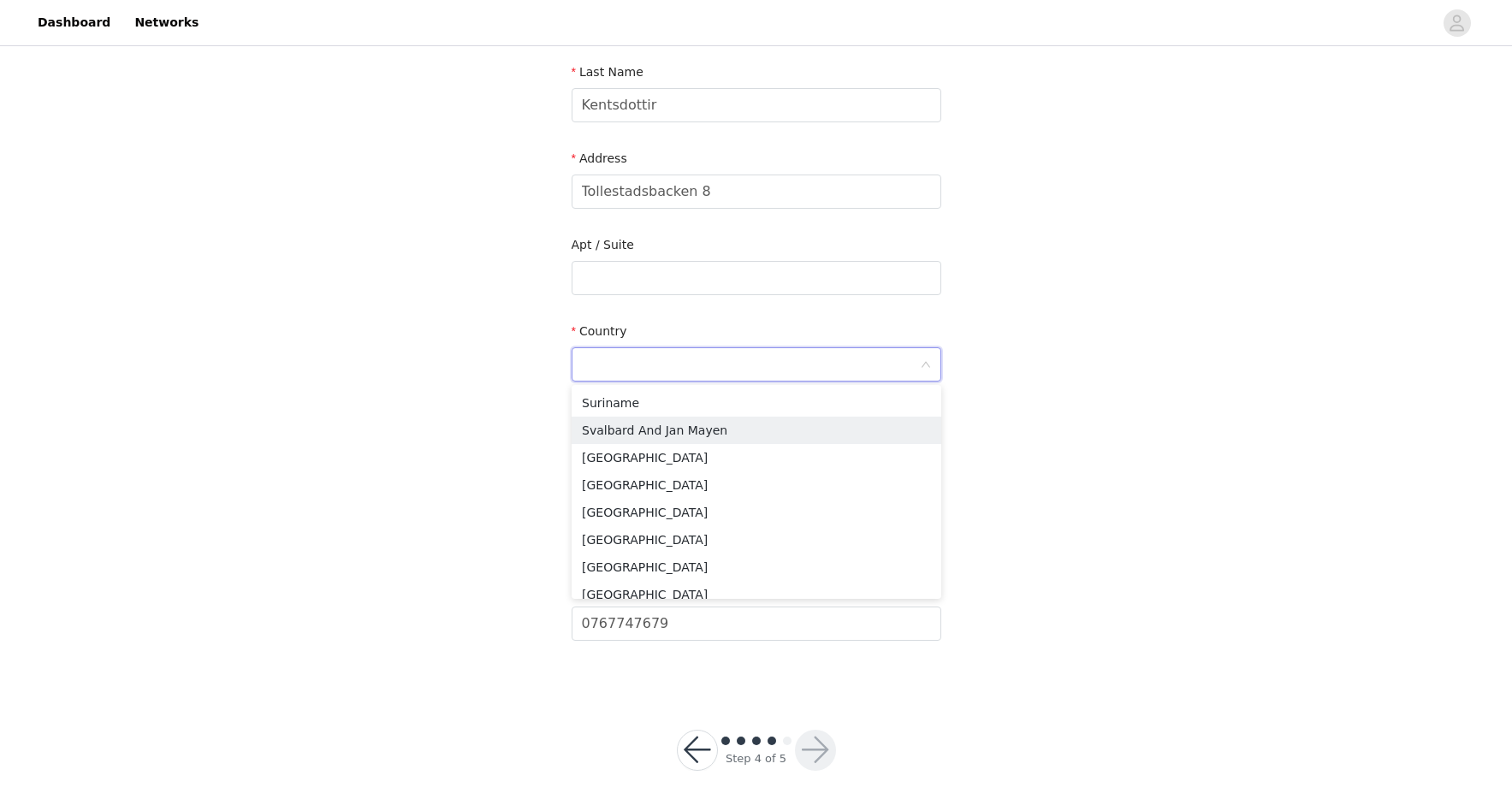
scroll to position [5587, 0]
click at [673, 474] on li "[GEOGRAPHIC_DATA]" at bounding box center [756, 481] width 369 height 28
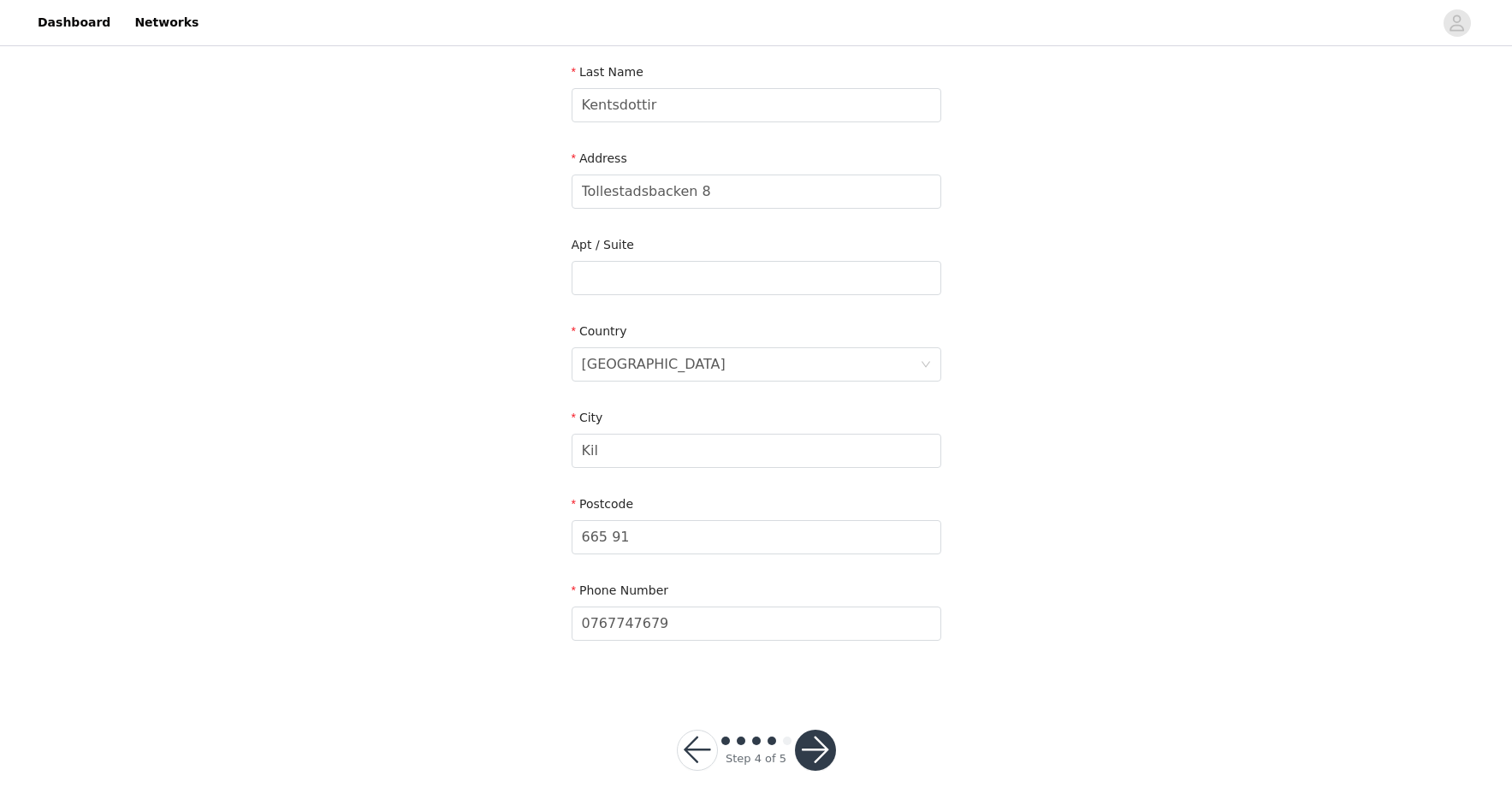
click at [820, 749] on button "button" at bounding box center [815, 750] width 41 height 41
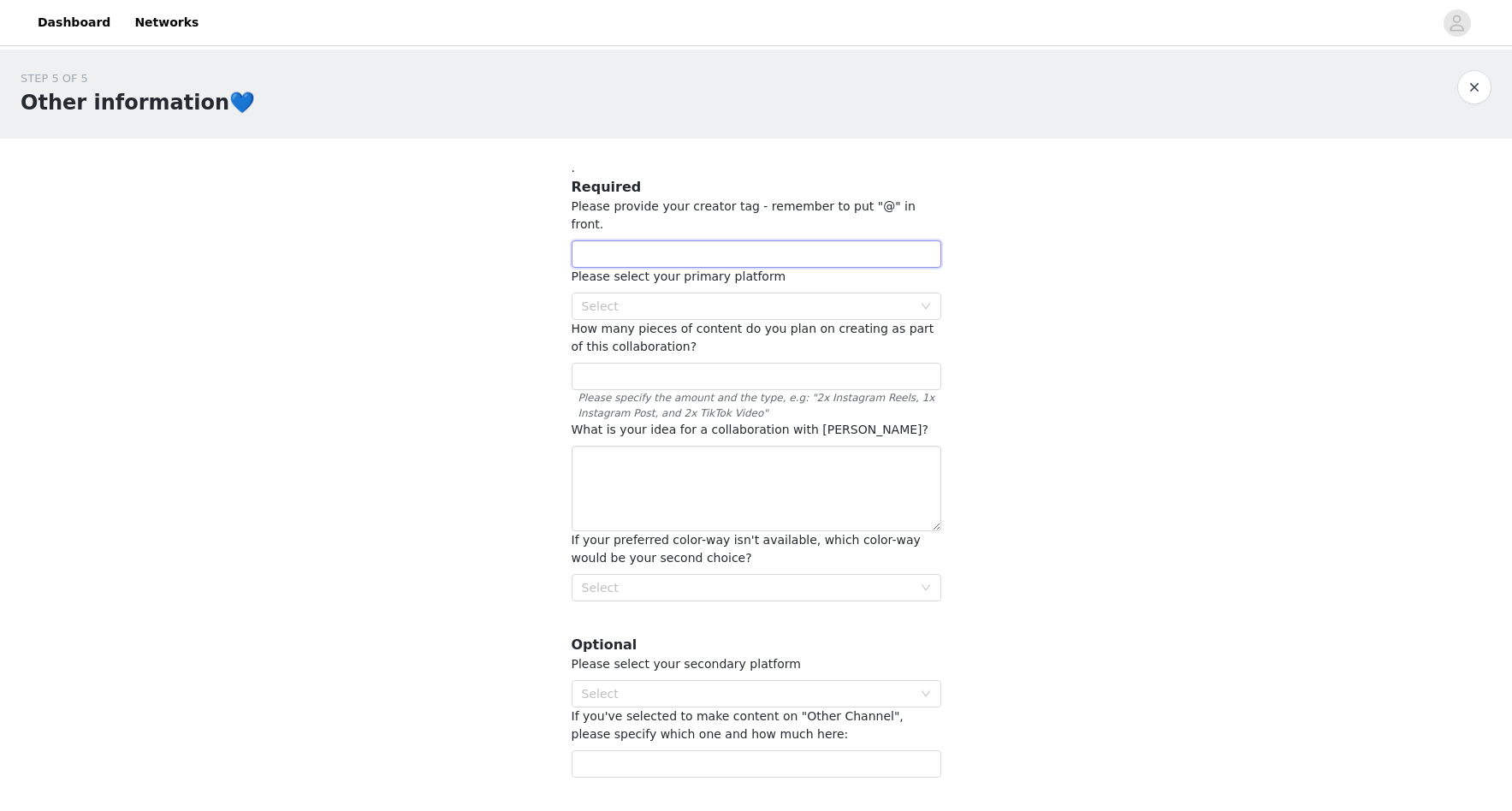
click at [636, 240] on input "text" at bounding box center [756, 254] width 369 height 28
click at [690, 298] on div "Select" at bounding box center [747, 306] width 330 height 18
type input "@artbykentsdottir"
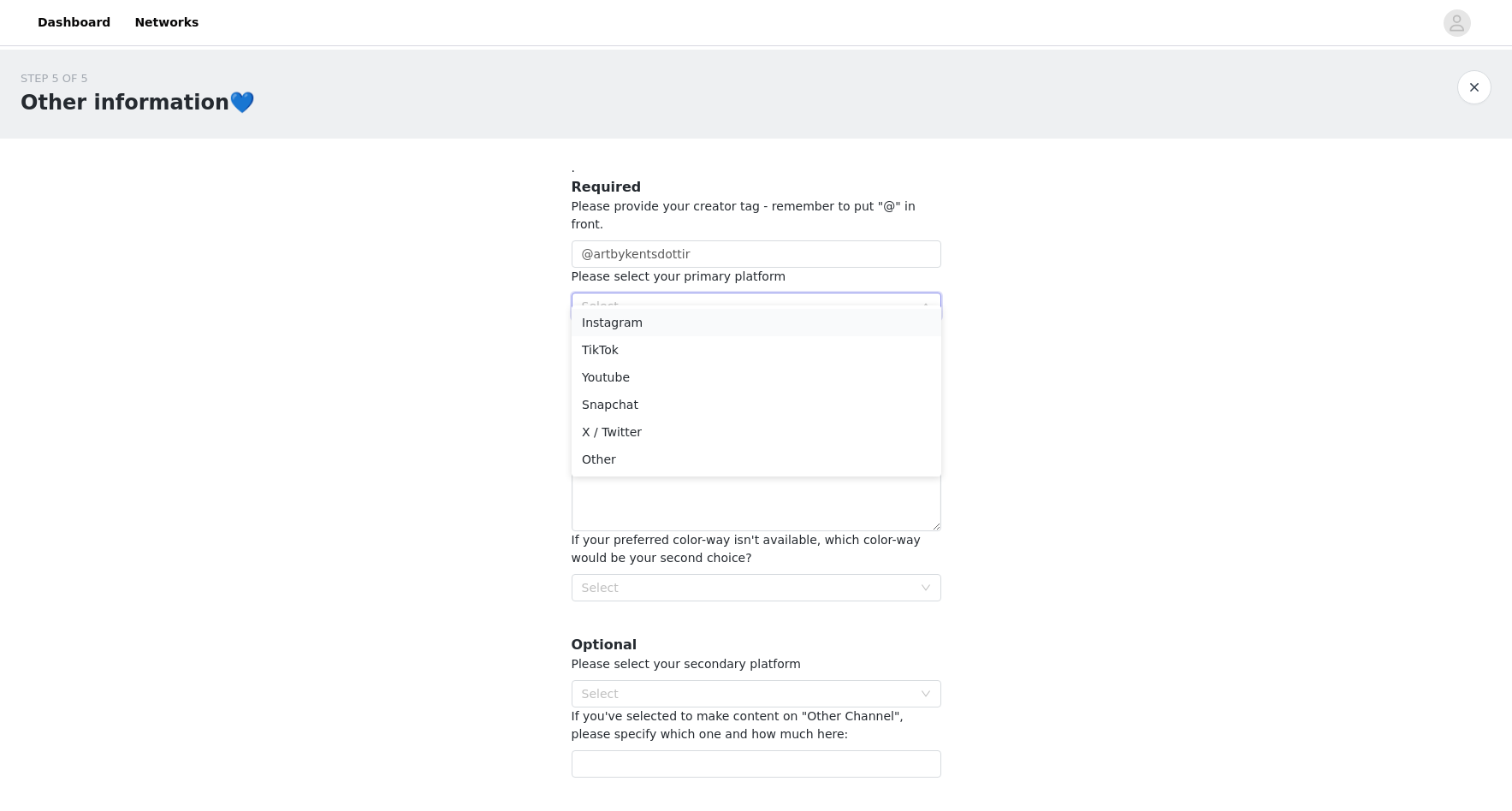
click at [686, 313] on li "Instagram" at bounding box center [756, 323] width 369 height 28
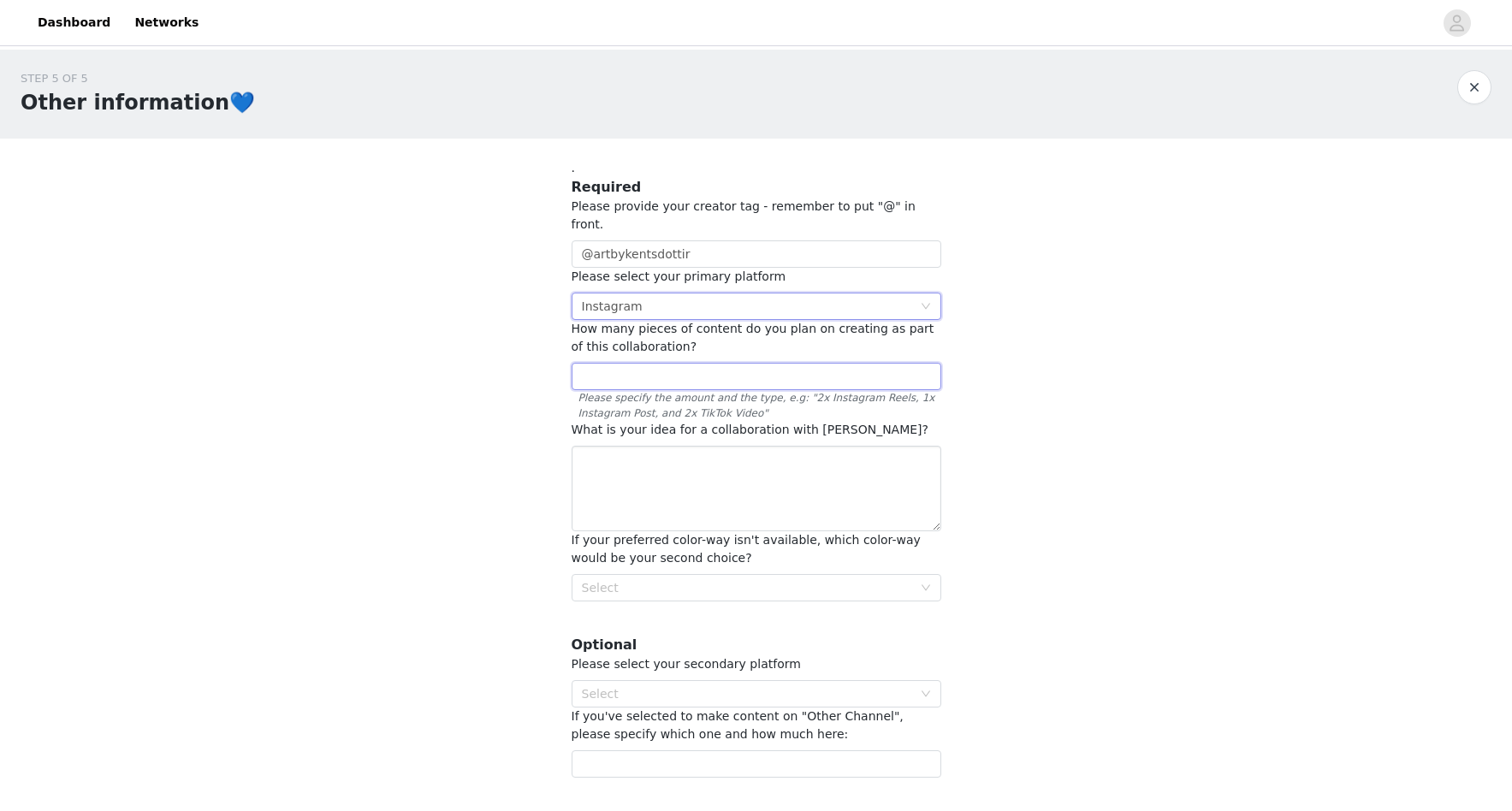
click at [703, 363] on input "text" at bounding box center [756, 376] width 369 height 28
type input "2 IG reels, 1 Ig post, 2 TikTok video"
click at [737, 452] on textarea at bounding box center [756, 488] width 369 height 86
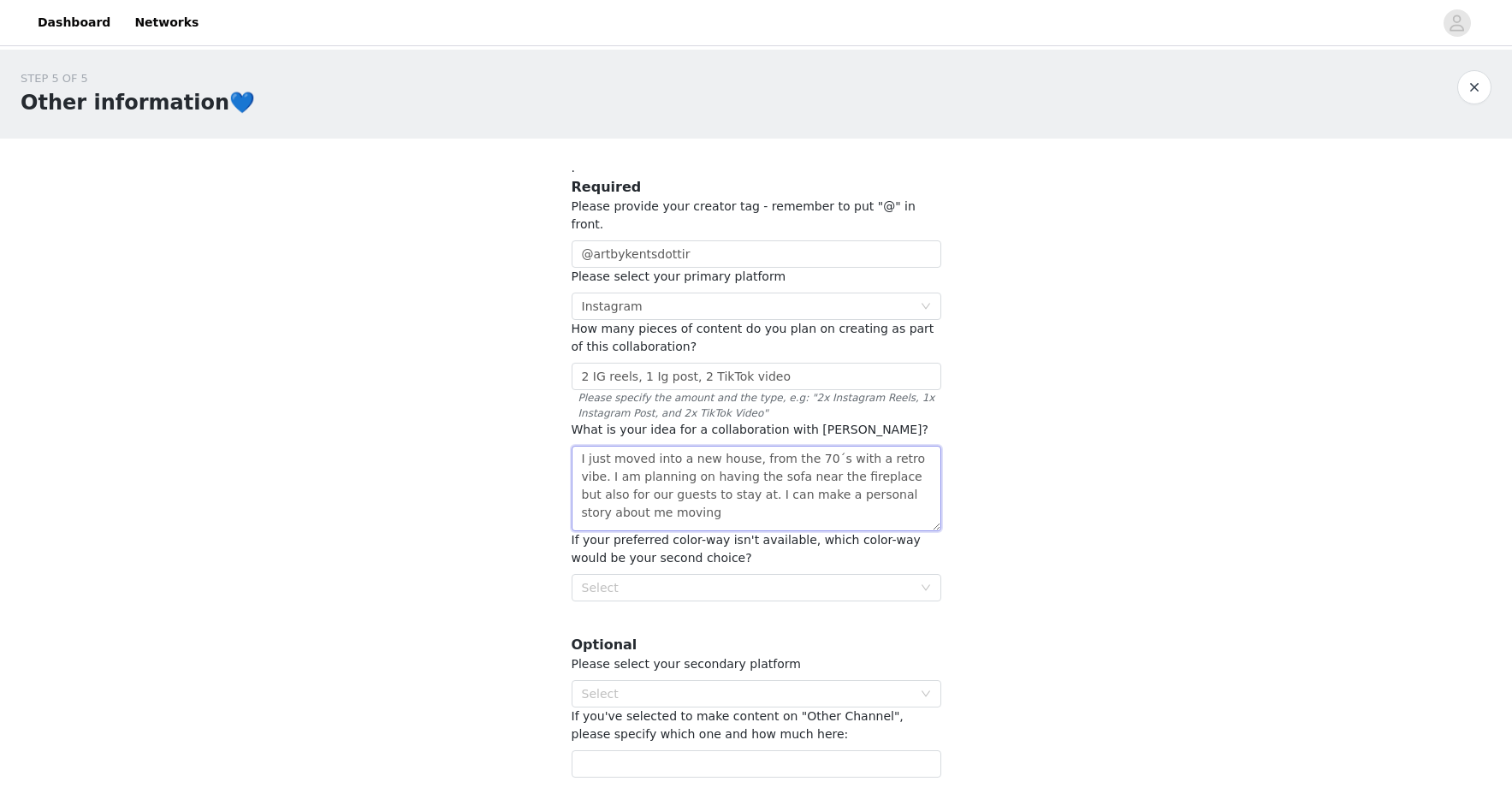
drag, startPoint x: 921, startPoint y: 462, endPoint x: 708, endPoint y: 462, distance: 213.0
click at [708, 462] on textarea "I just moved into a new house, from the 70´s with a retro vibe. I am planning o…" at bounding box center [756, 488] width 369 height 86
drag, startPoint x: 928, startPoint y: 441, endPoint x: 708, endPoint y: 458, distance: 220.7
click at [708, 458] on textarea "I just moved into a new house, from the 70´s with a retro vibe. I am planning o…" at bounding box center [756, 488] width 369 height 86
drag, startPoint x: 599, startPoint y: 477, endPoint x: 572, endPoint y: 482, distance: 27.5
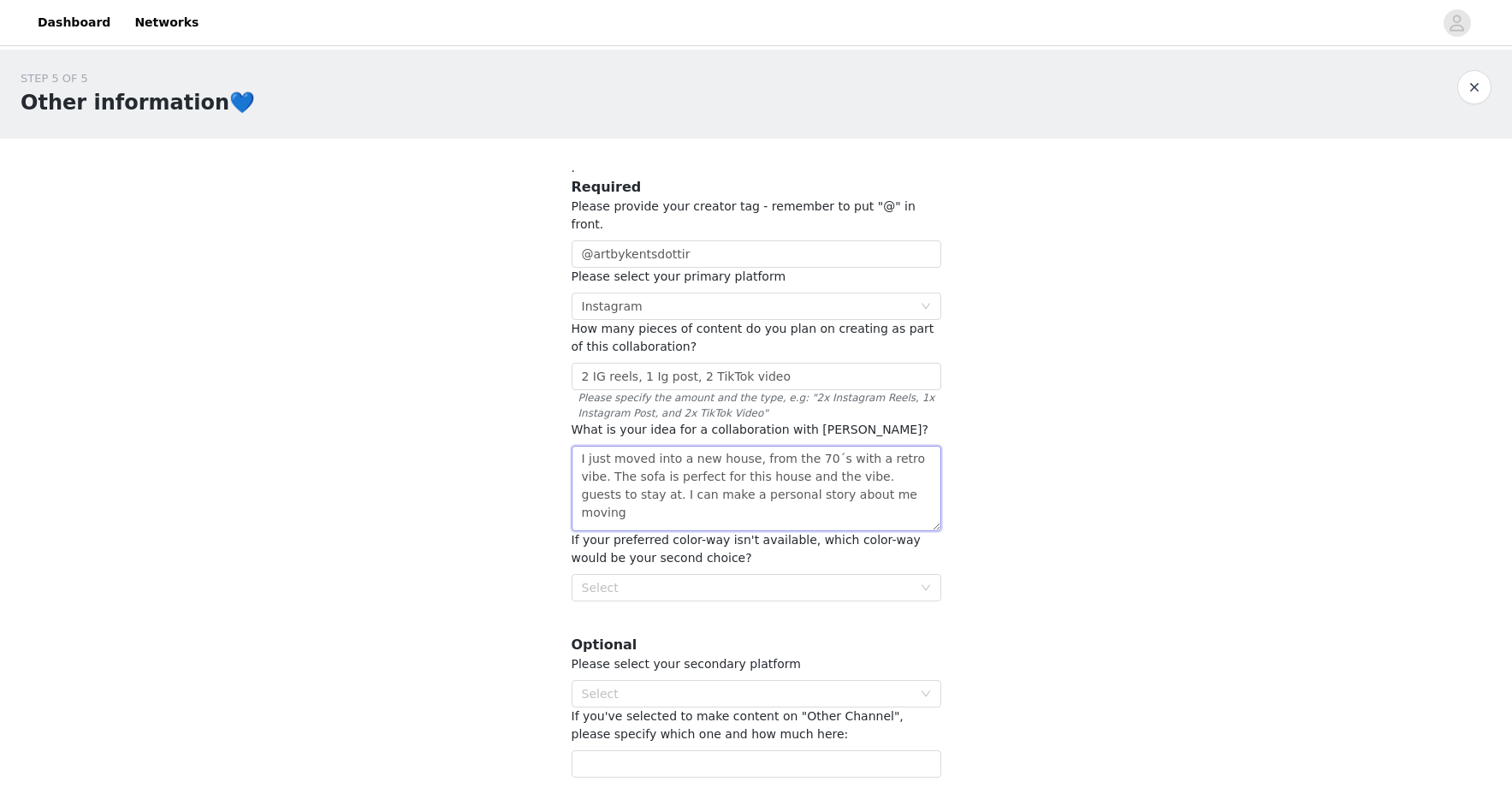
click at [572, 482] on textarea "I just moved into a new house, from the 70´s with a retro vibe. The sofa is per…" at bounding box center [756, 488] width 369 height 86
click at [770, 474] on textarea "I just moved into a new house, from the 70´s with a retro vibe. The sofa is per…" at bounding box center [756, 488] width 369 height 86
drag, startPoint x: 813, startPoint y: 485, endPoint x: 787, endPoint y: 483, distance: 26.1
click at [787, 483] on textarea "I just moved into a new house, from the 70´s with a retro vibe. The sofa is per…" at bounding box center [756, 488] width 369 height 86
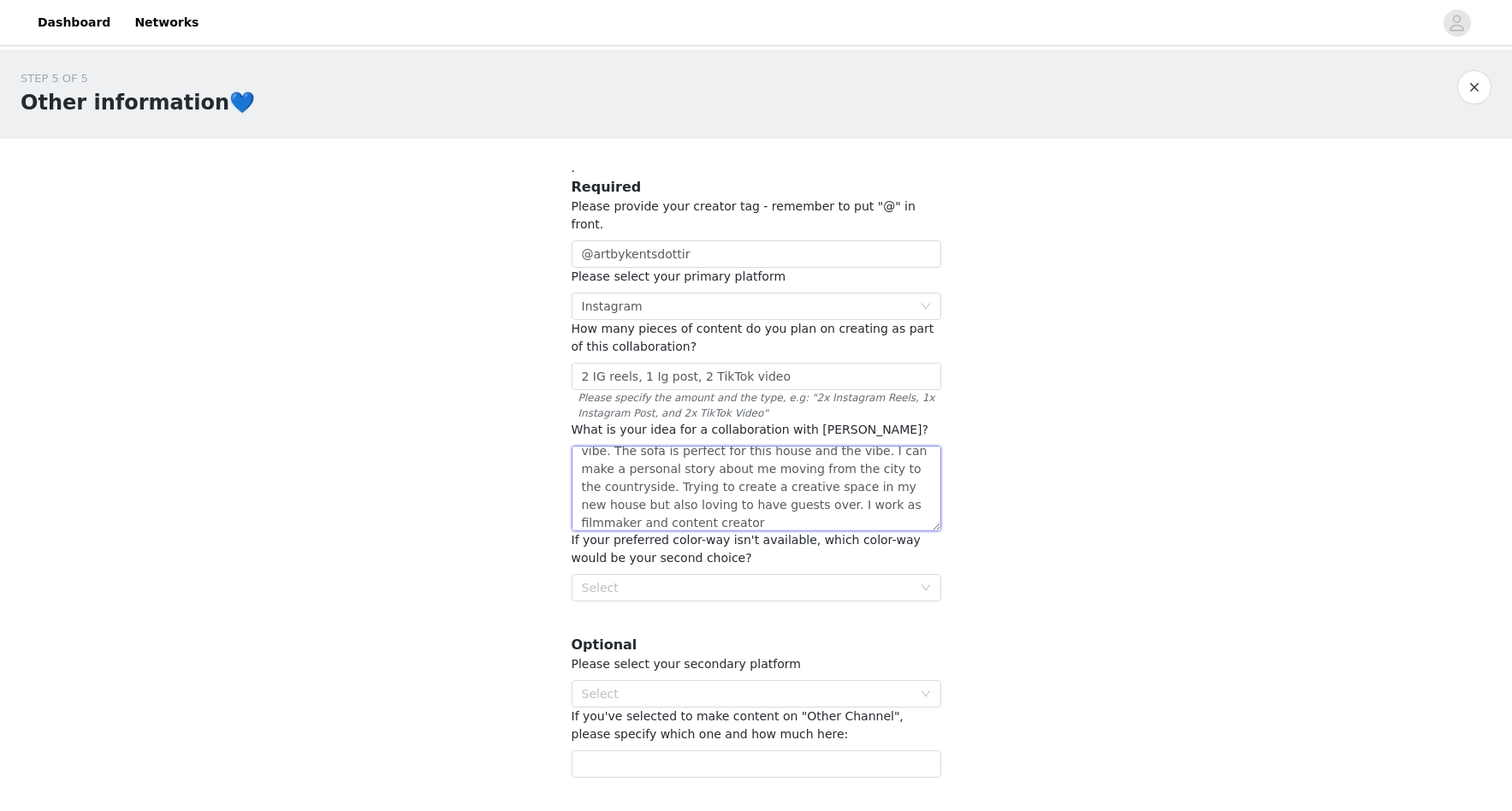
click at [756, 497] on textarea "I just moved into a new house, from the 70´s with a retro vibe. The sofa is per…" at bounding box center [756, 488] width 369 height 86
click at [750, 579] on div "Select" at bounding box center [747, 588] width 330 height 18
type textarea "I just moved into a new house, from the 70´s with a retro vibe. The sofa is per…"
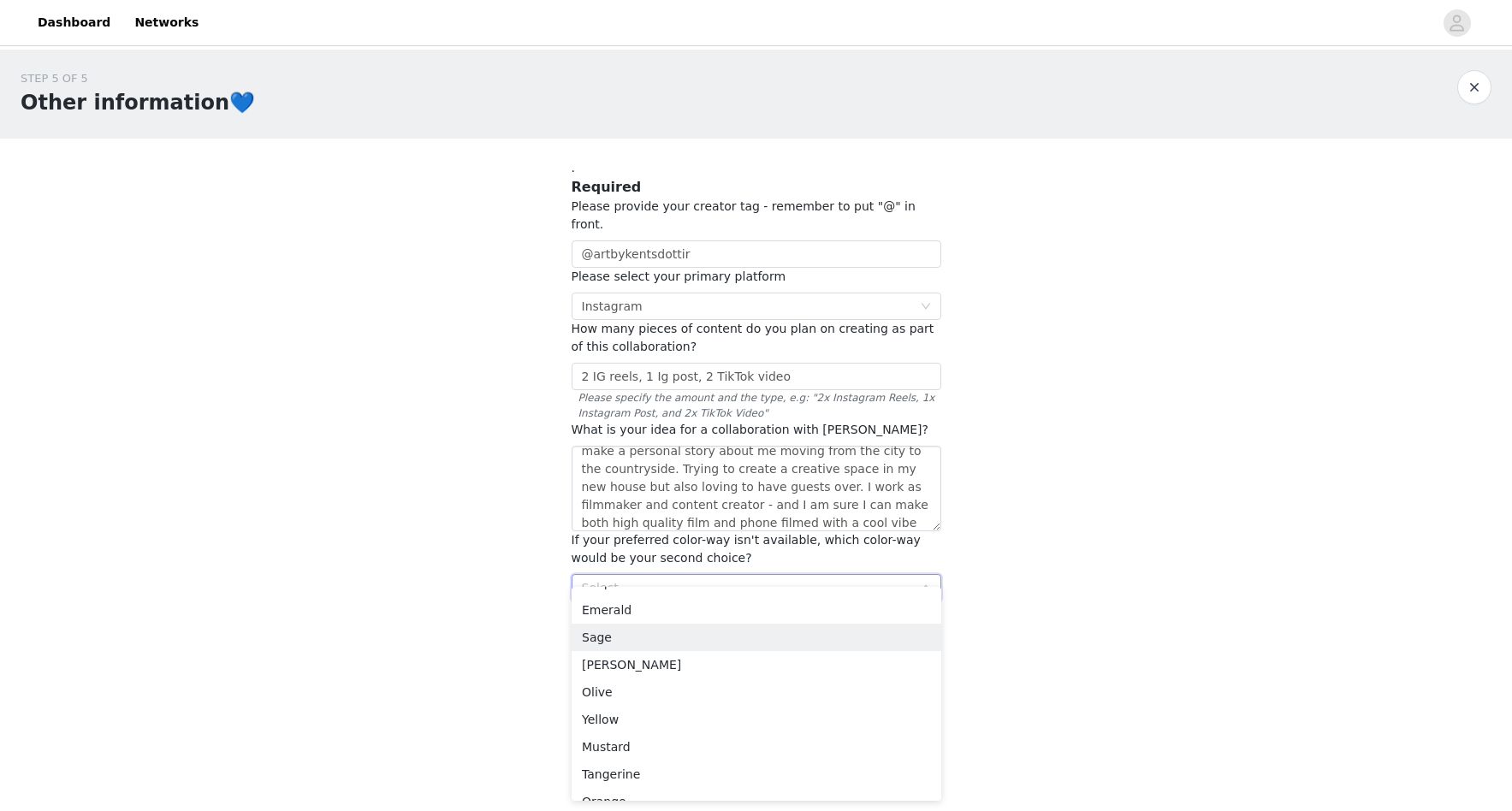
scroll to position [132, 0]
click at [771, 607] on li "Emerald" at bounding box center [756, 609] width 369 height 28
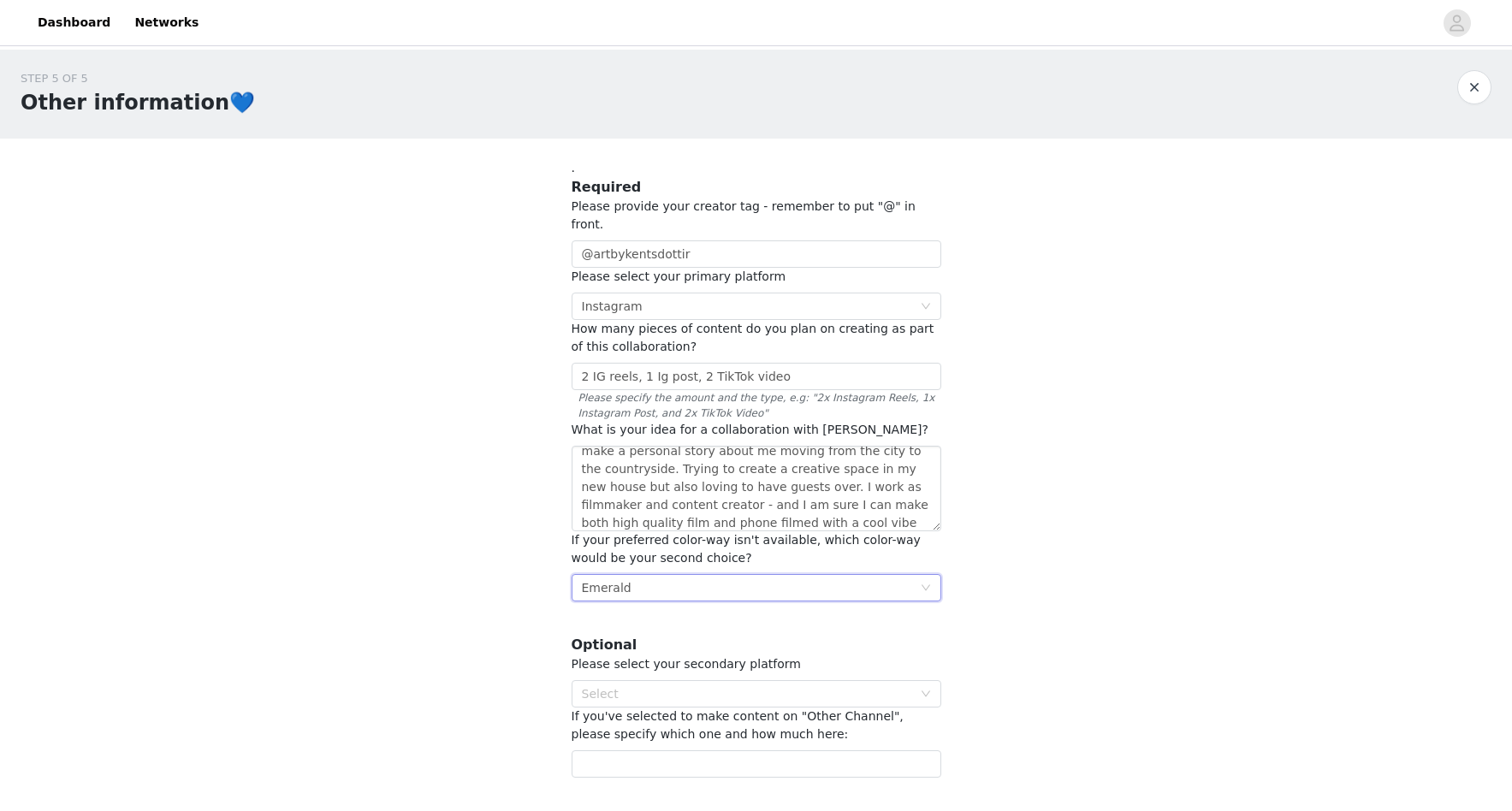
scroll to position [91, 0]
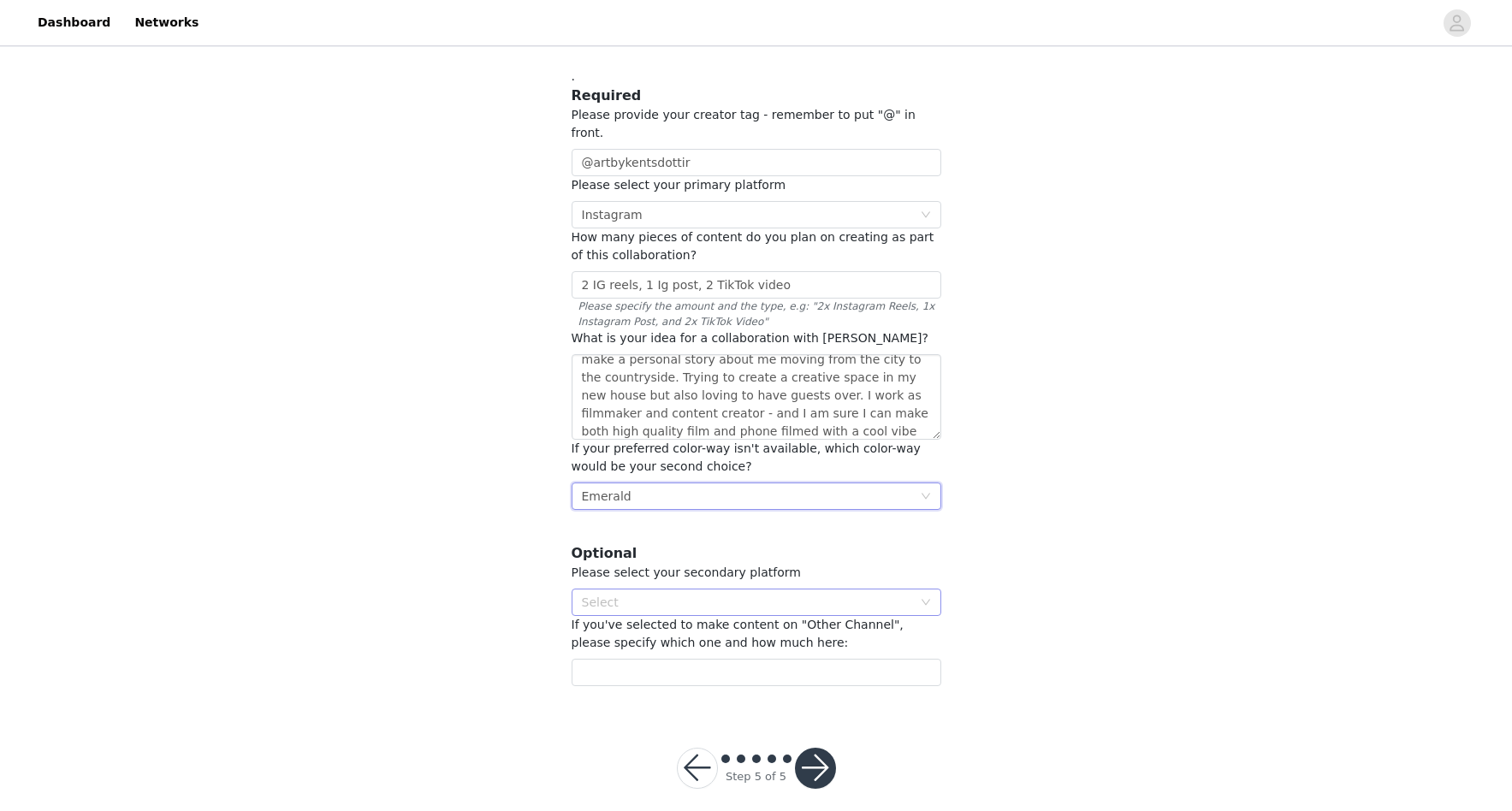
click at [688, 593] on div "Select" at bounding box center [747, 602] width 330 height 18
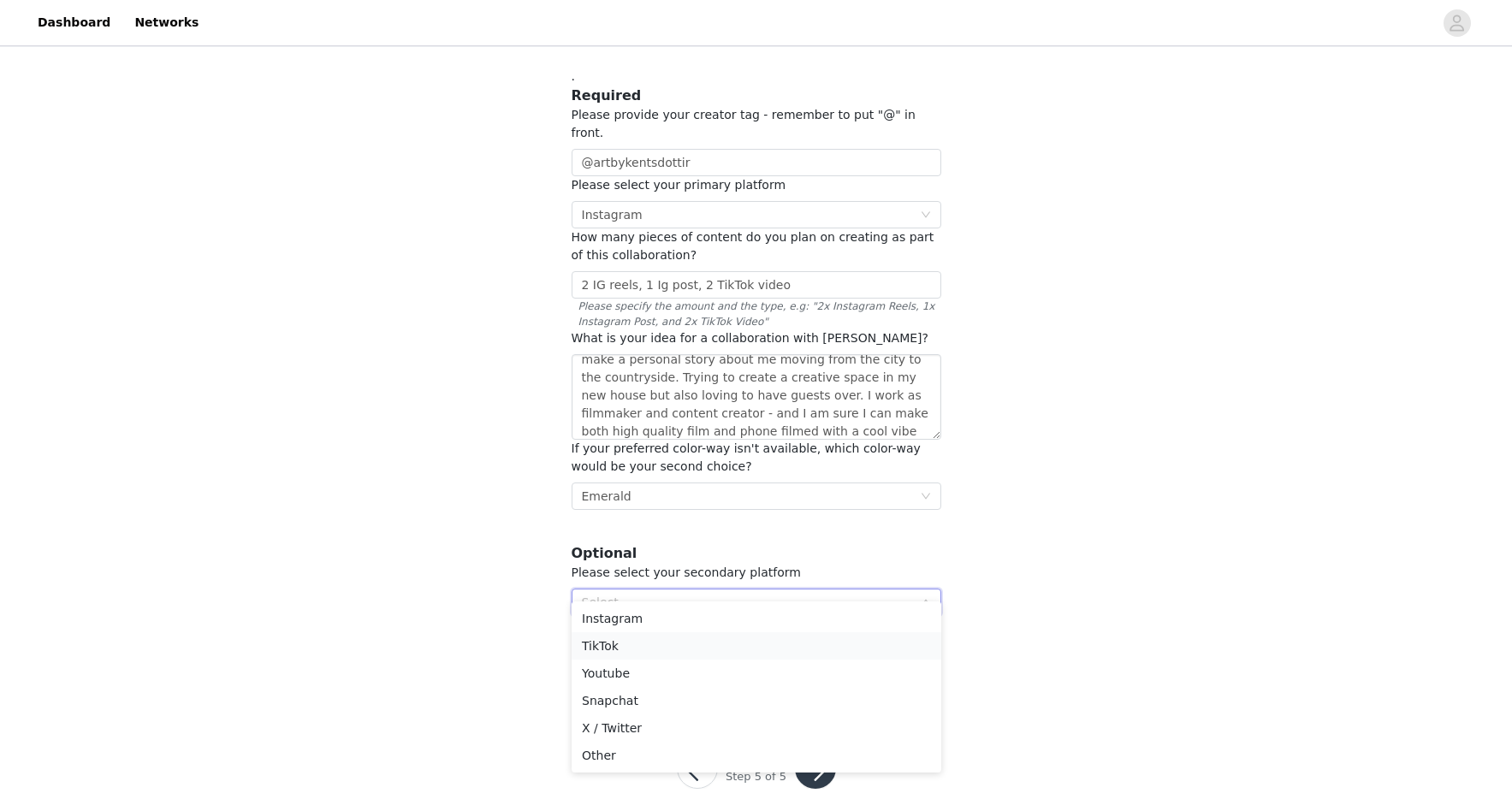
click at [689, 645] on li "TikTok" at bounding box center [756, 646] width 369 height 28
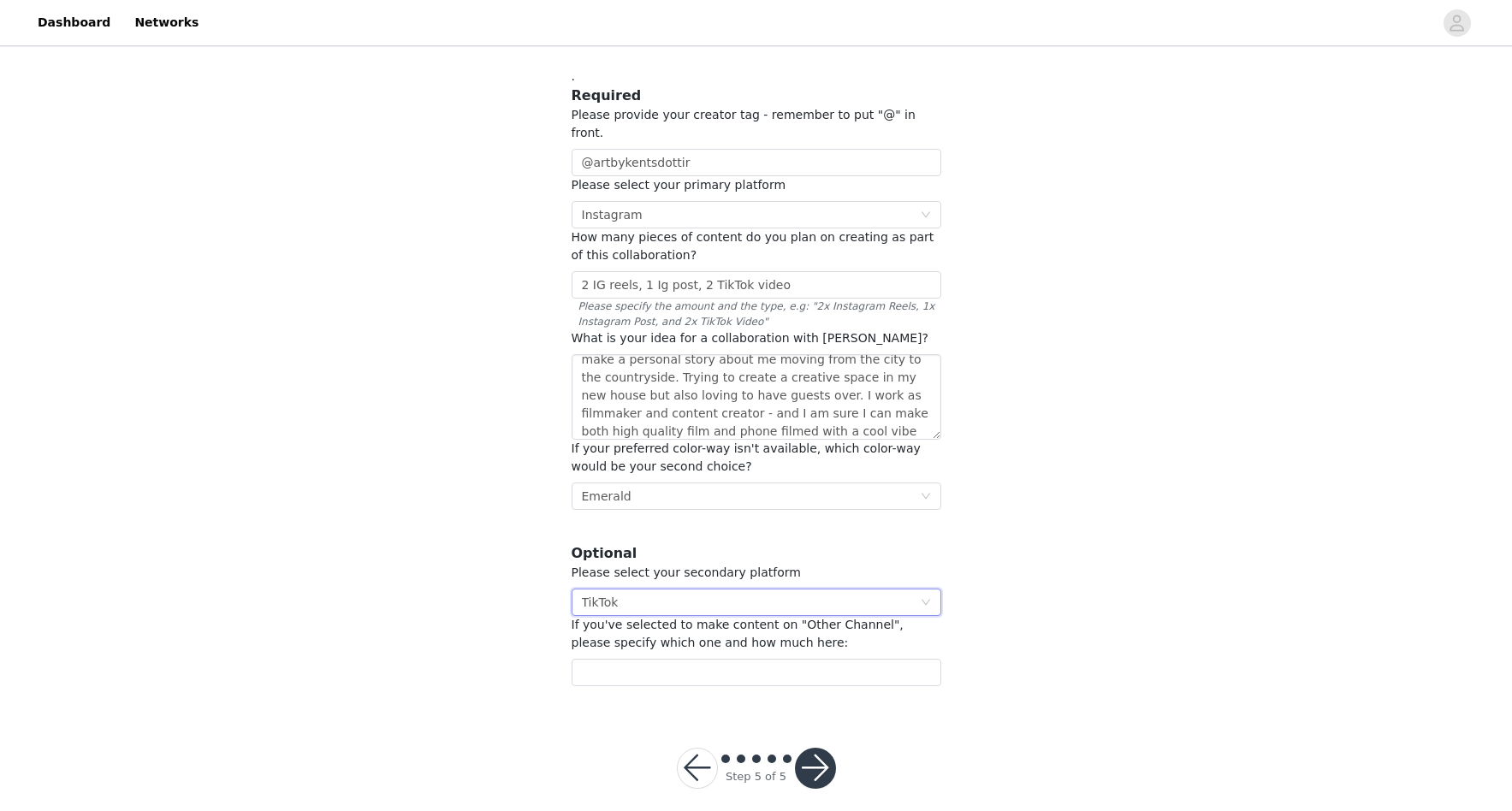
click at [819, 756] on button "button" at bounding box center [815, 768] width 41 height 41
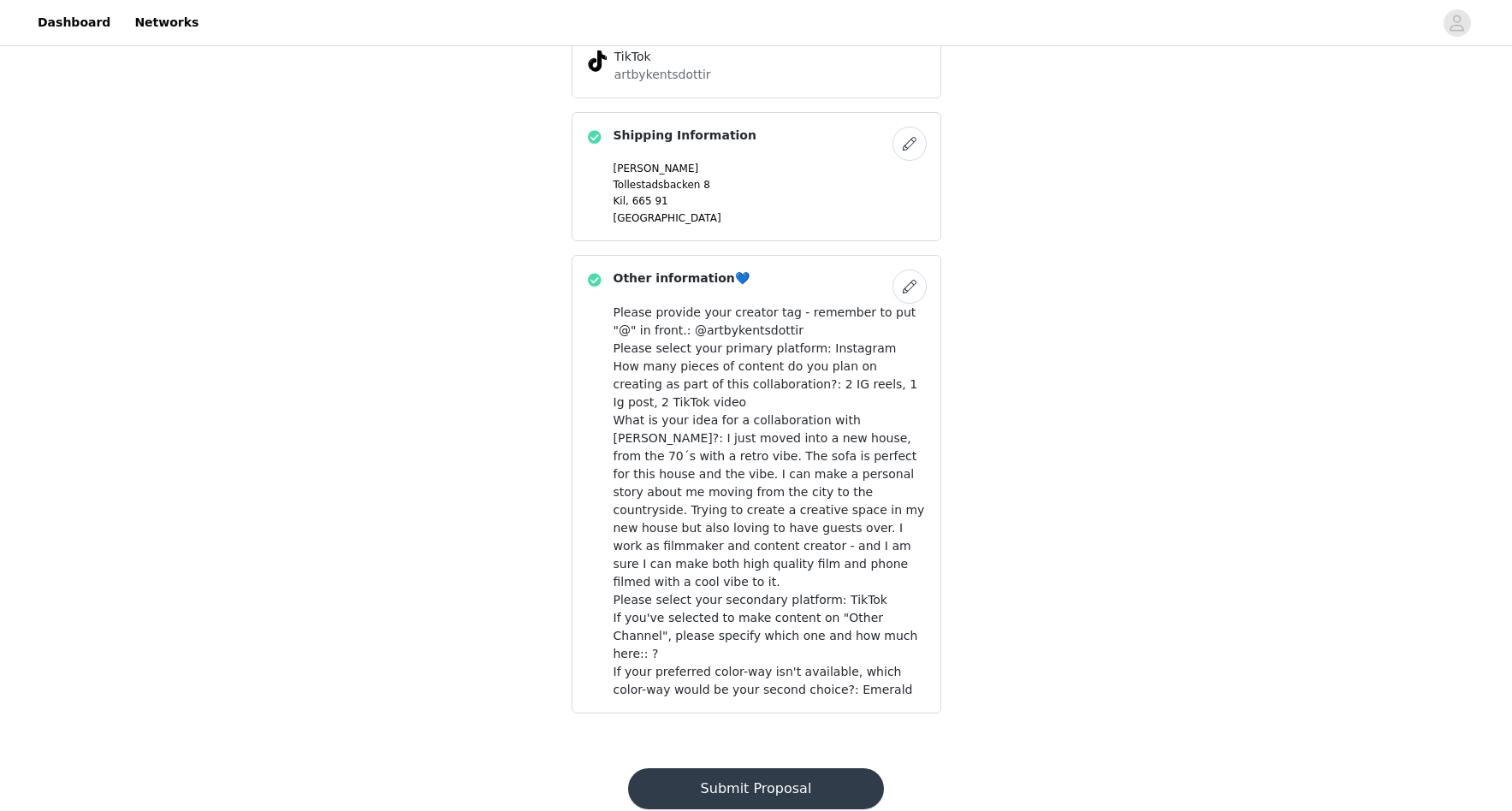
scroll to position [805, 0]
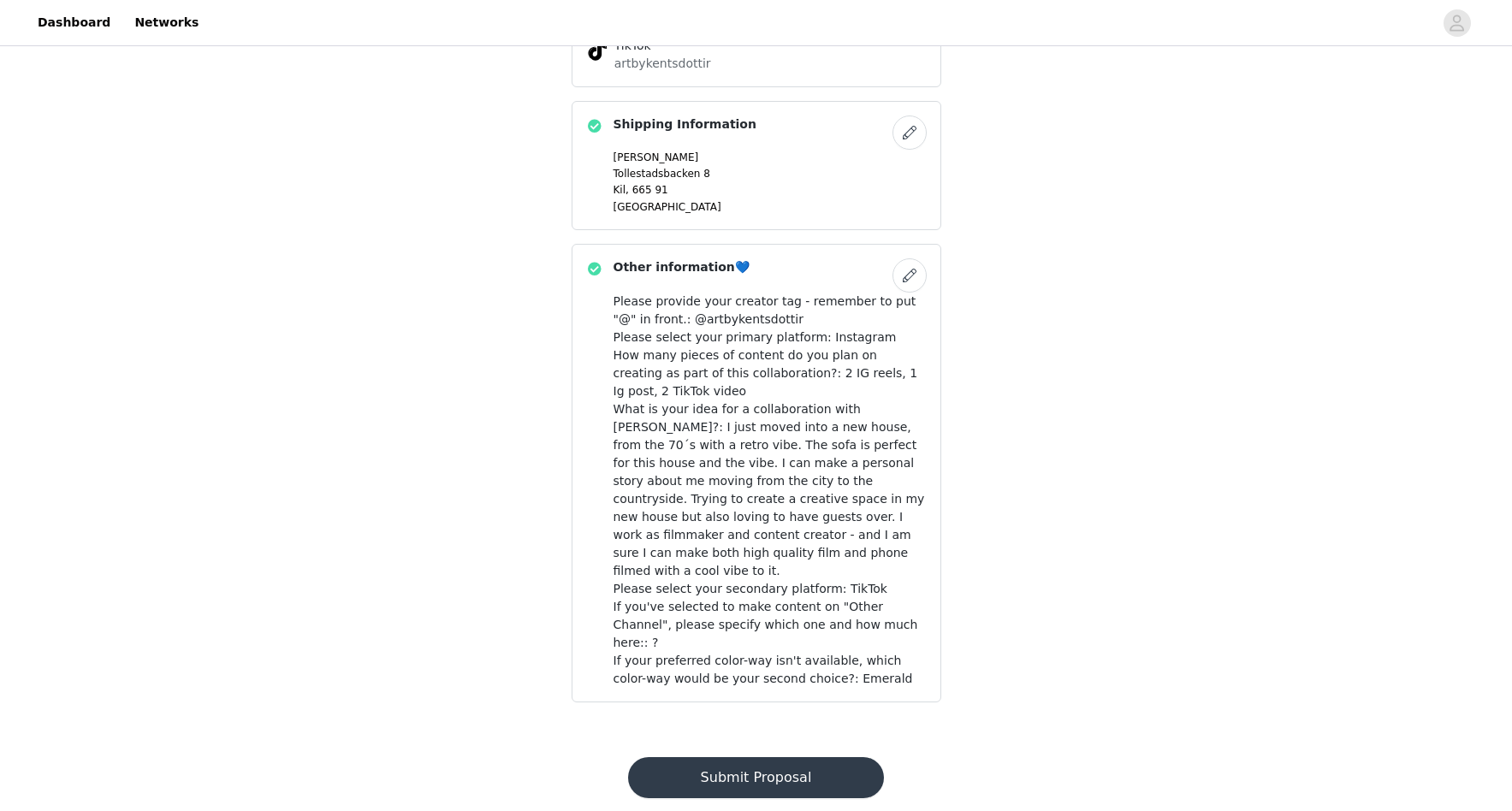
click at [829, 757] on button "Submit Proposal" at bounding box center [755, 777] width 256 height 41
